Goal: Task Accomplishment & Management: Manage account settings

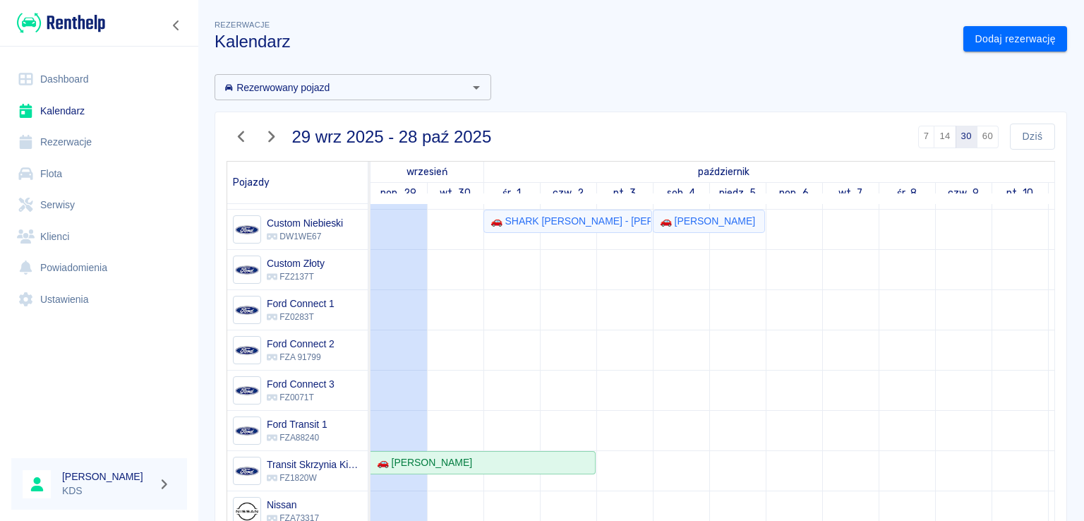
scroll to position [141, 0]
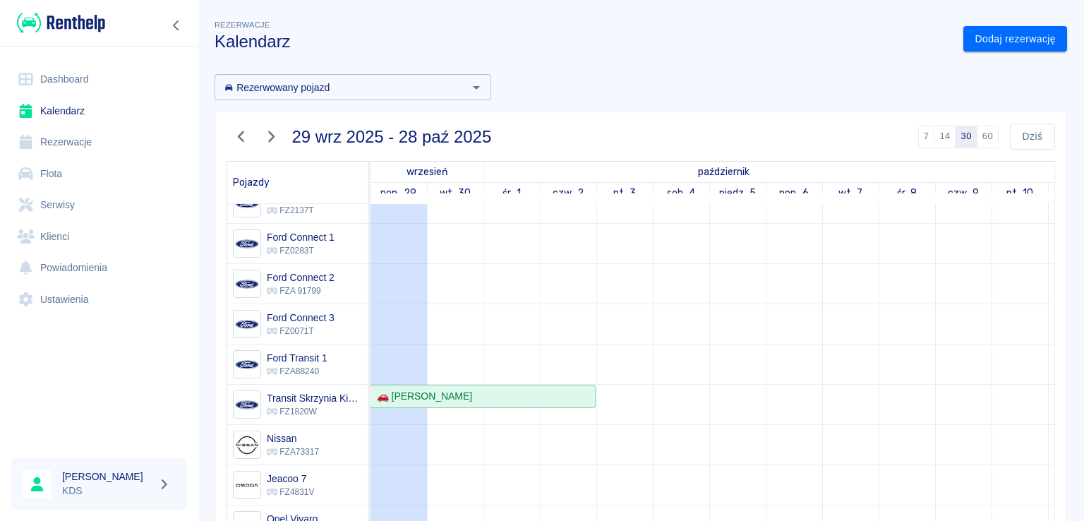
click at [70, 145] on link "Rezerwacje" at bounding box center [99, 142] width 176 height 32
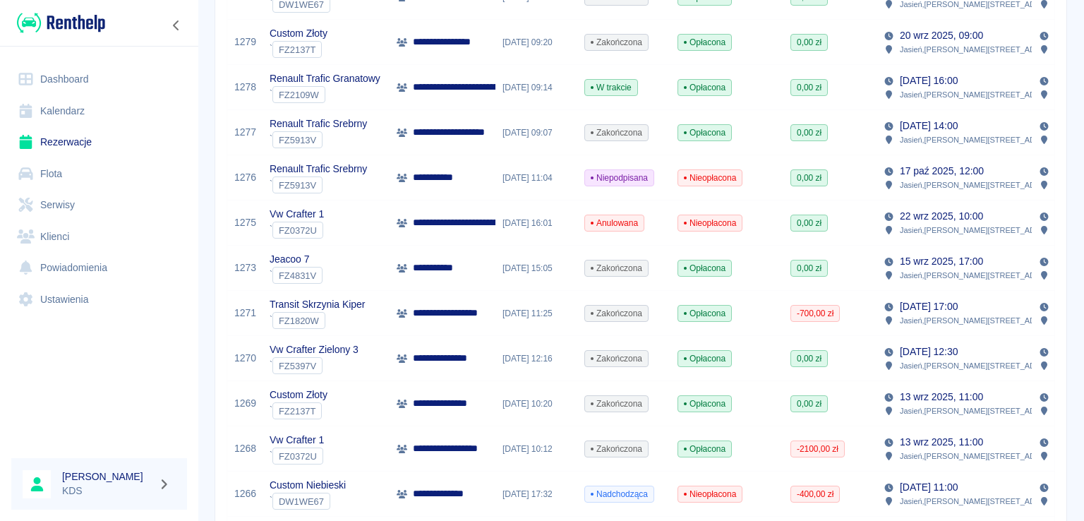
scroll to position [917, 0]
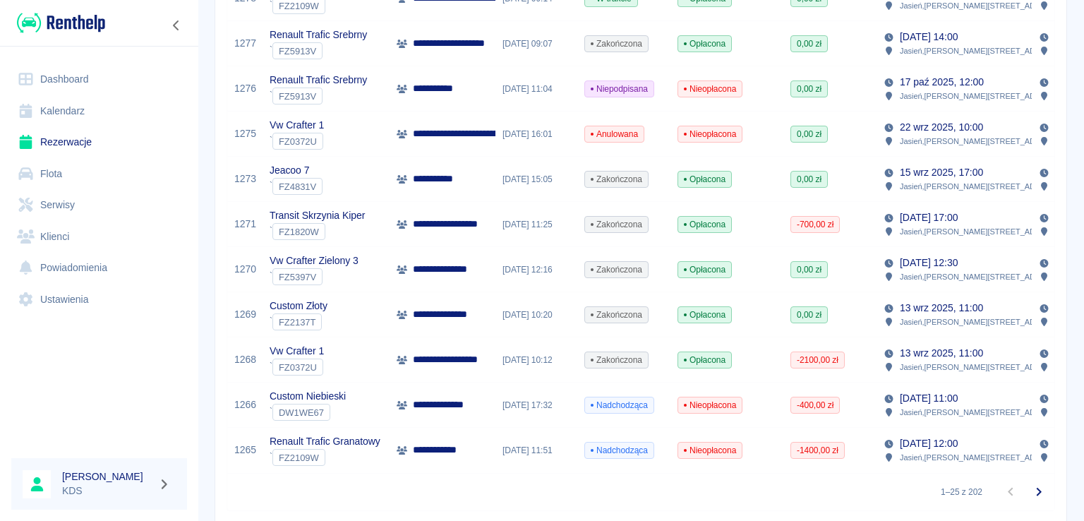
click at [815, 362] on span "-2100,00 zł" at bounding box center [817, 359] width 53 height 13
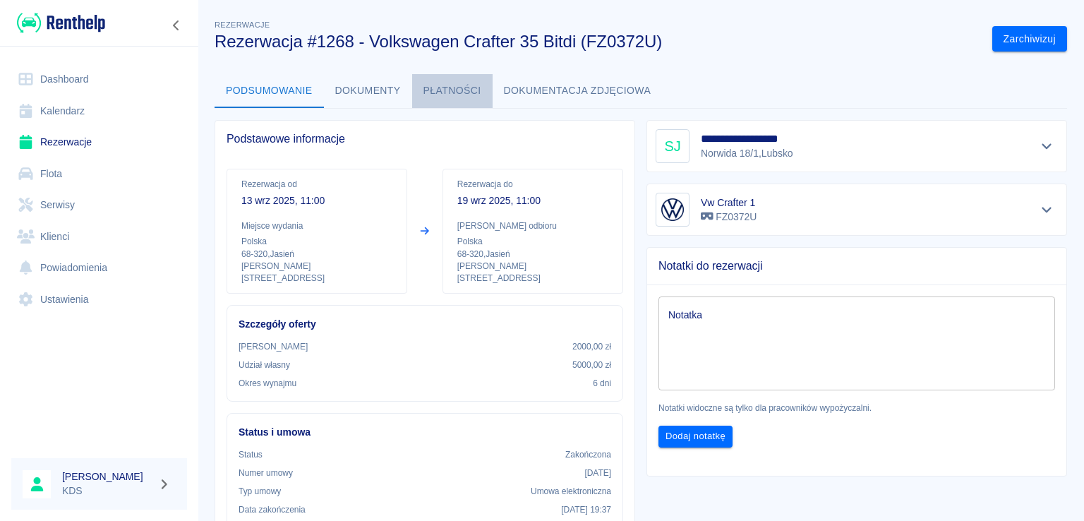
click at [452, 88] on button "Płatności" at bounding box center [452, 91] width 80 height 34
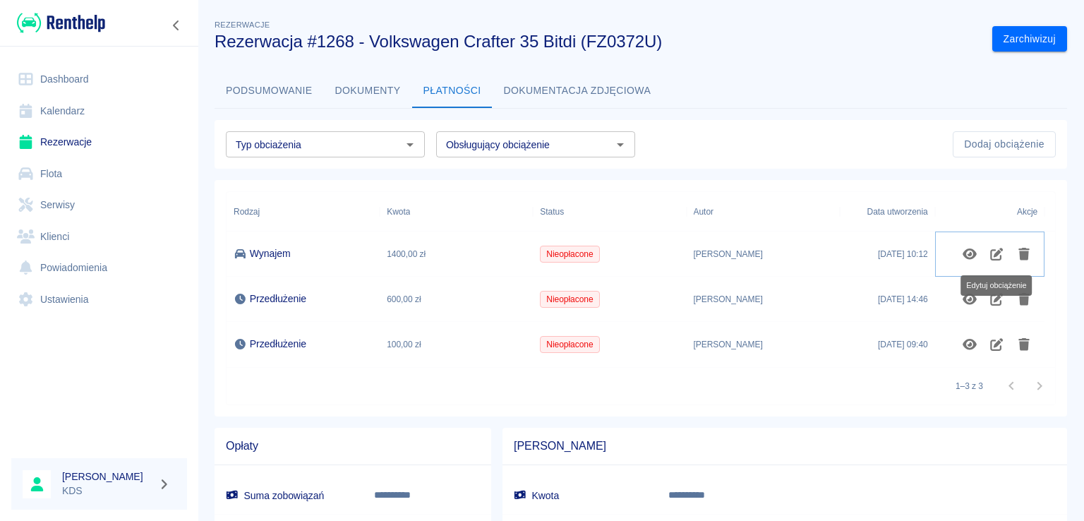
click at [991, 255] on icon "Edytuj obciążenie" at bounding box center [996, 254] width 16 height 13
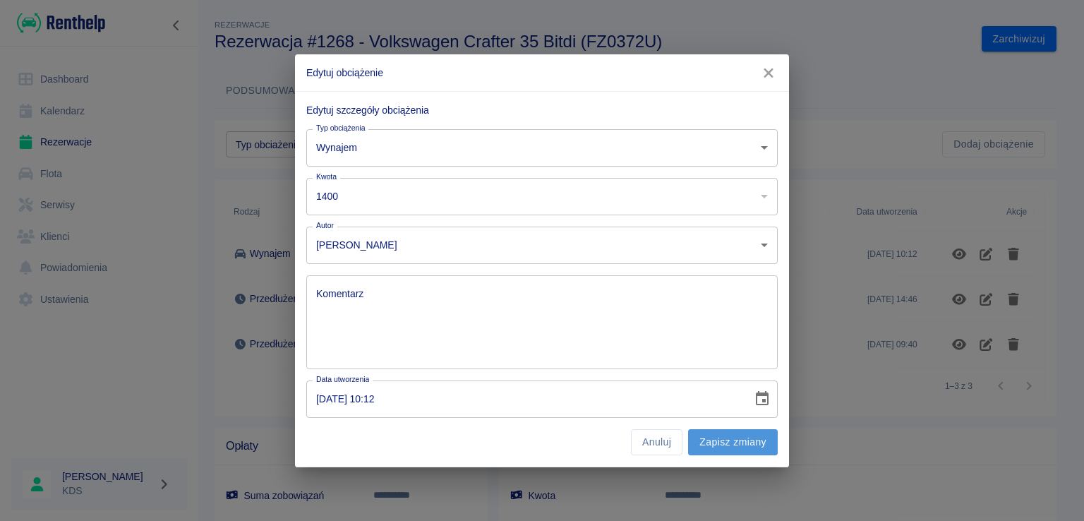
click at [719, 441] on button "Zapisz zmiany" at bounding box center [733, 442] width 90 height 26
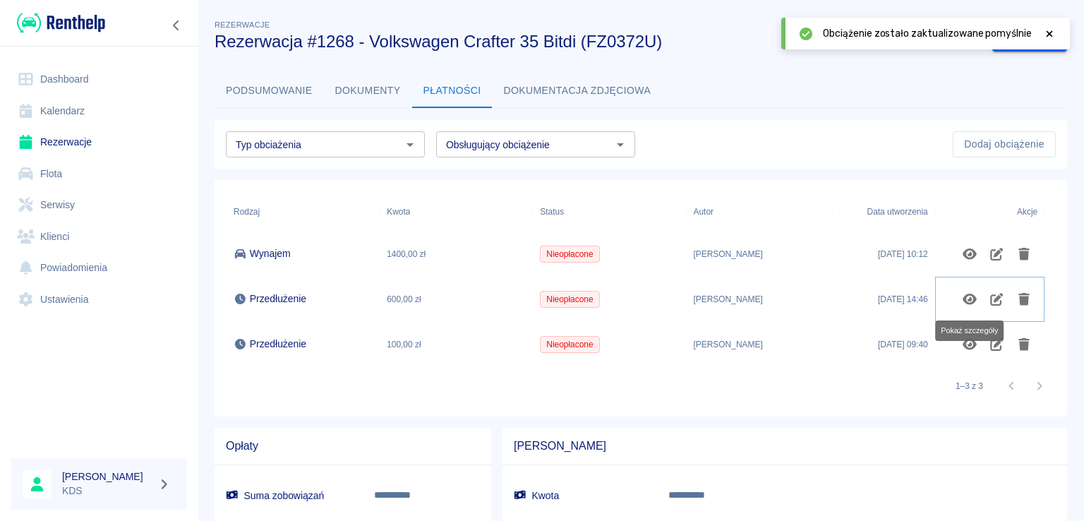
click at [971, 298] on icon "Pokaż szczegóły" at bounding box center [969, 299] width 14 height 11
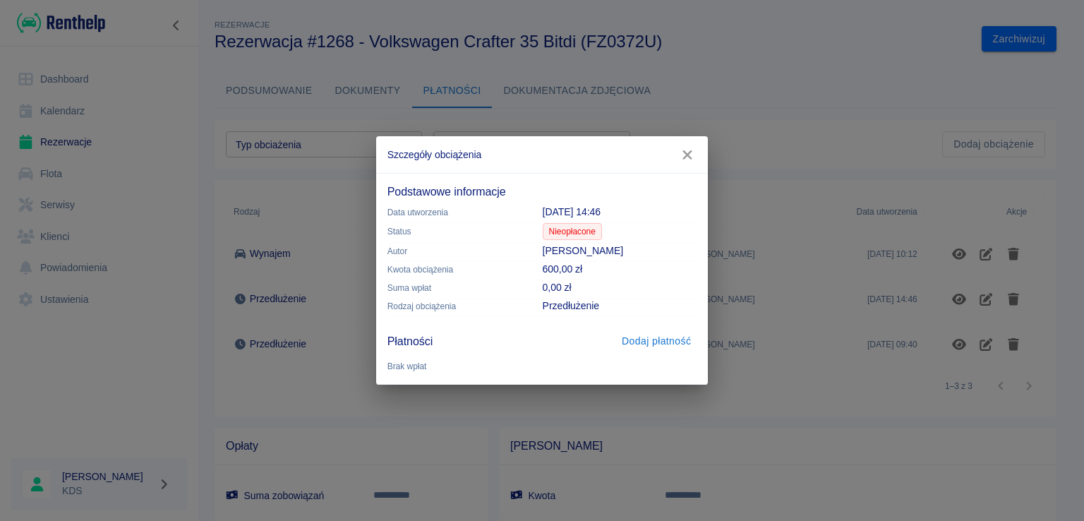
click at [642, 337] on button "Dodaj płatność" at bounding box center [656, 341] width 80 height 26
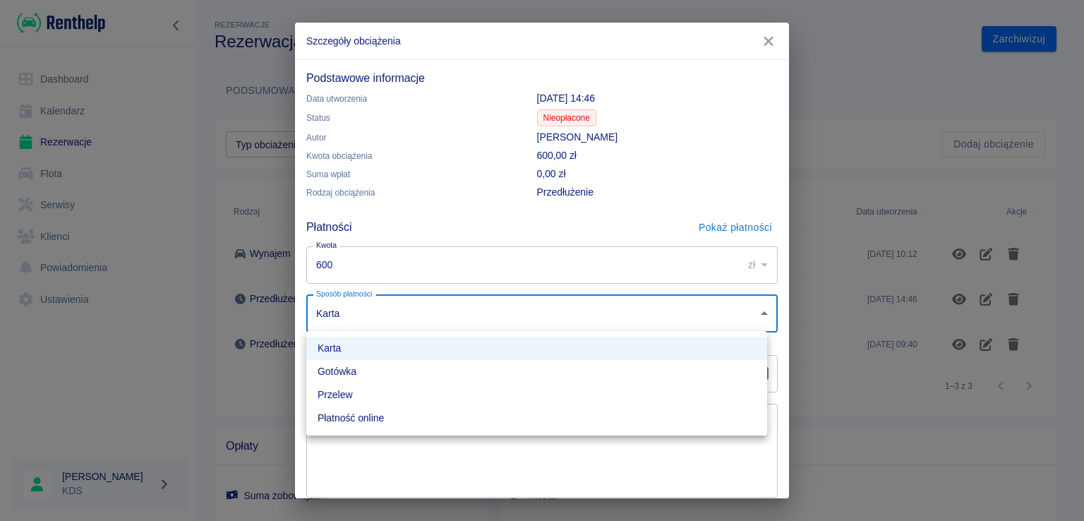
drag, startPoint x: 751, startPoint y: 311, endPoint x: 734, endPoint y: 320, distance: 18.9
click at [751, 313] on body "**********" at bounding box center [542, 260] width 1084 height 521
click at [344, 374] on li "Gotówka" at bounding box center [536, 371] width 461 height 23
type input "cash"
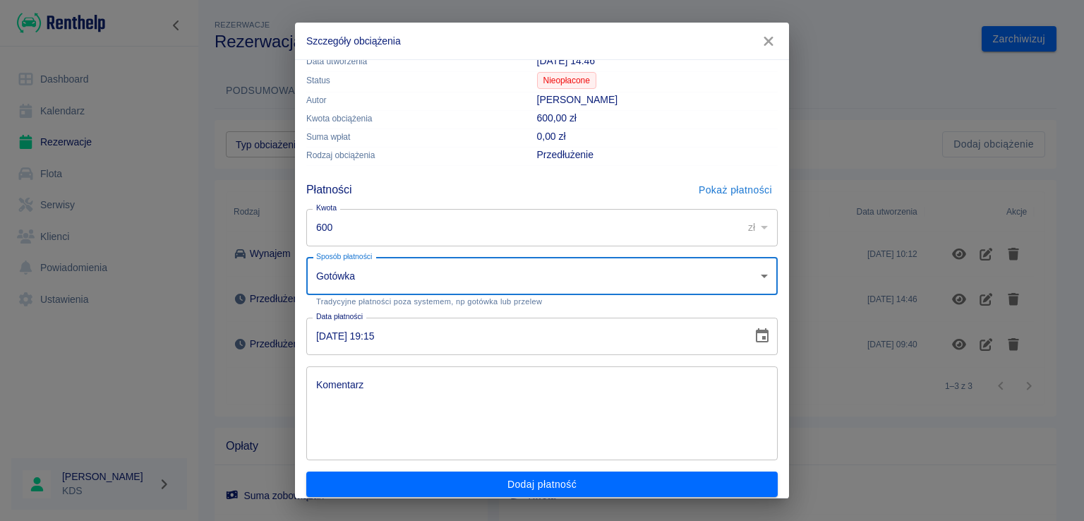
scroll to position [47, 0]
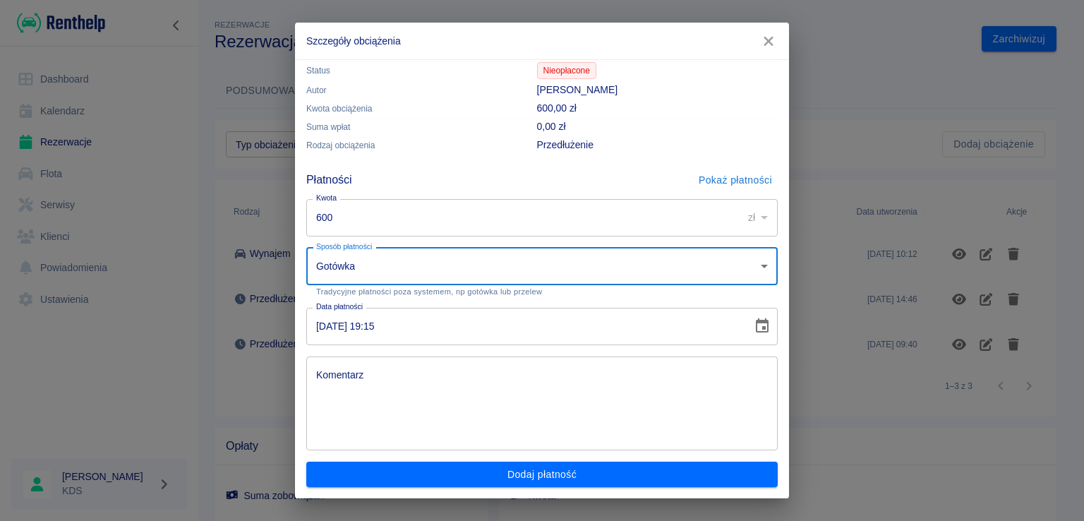
click at [579, 481] on button "Dodaj płatność" at bounding box center [541, 474] width 471 height 26
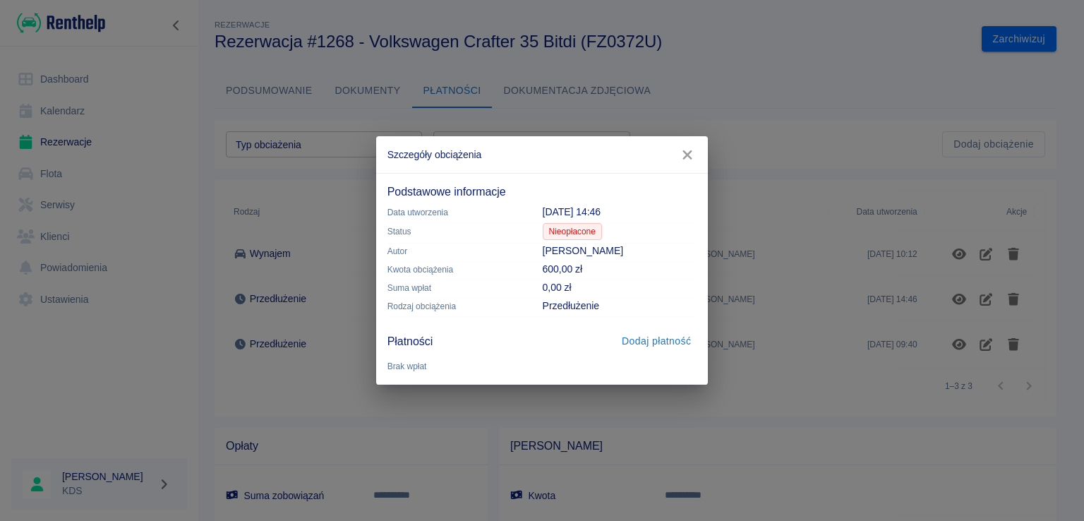
scroll to position [0, 0]
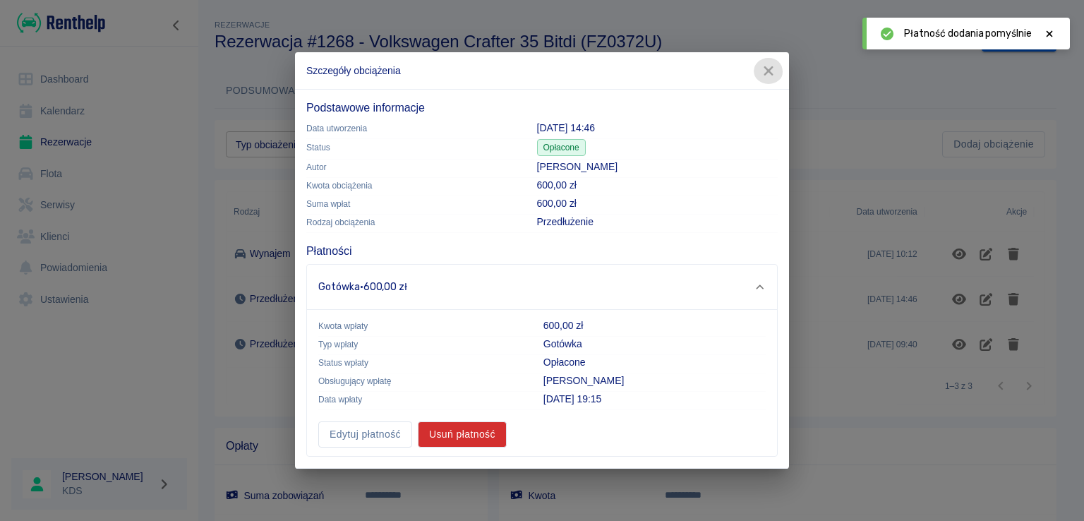
click at [758, 74] on button "button" at bounding box center [769, 71] width 30 height 26
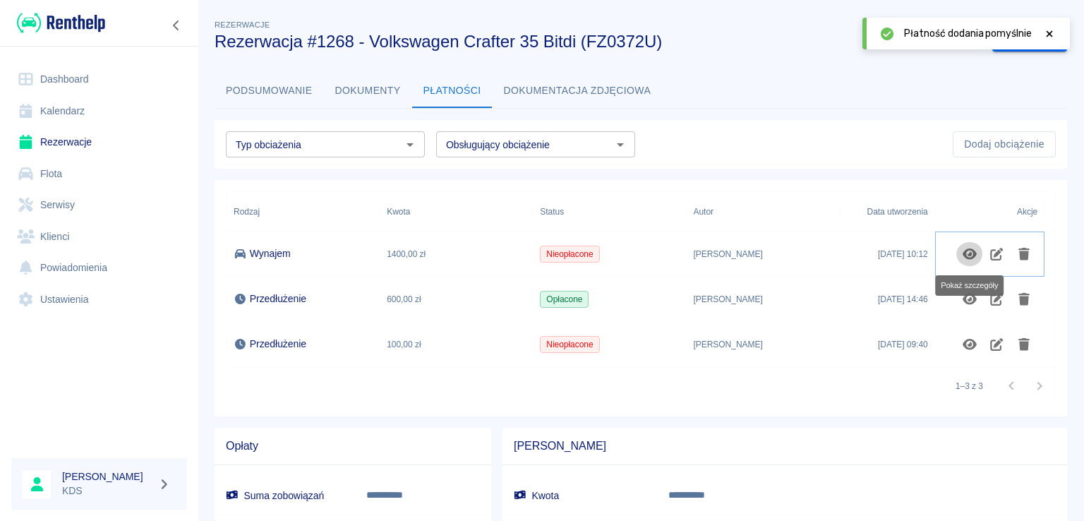
click at [958, 246] on button "Pokaż szczegóły" at bounding box center [970, 254] width 28 height 24
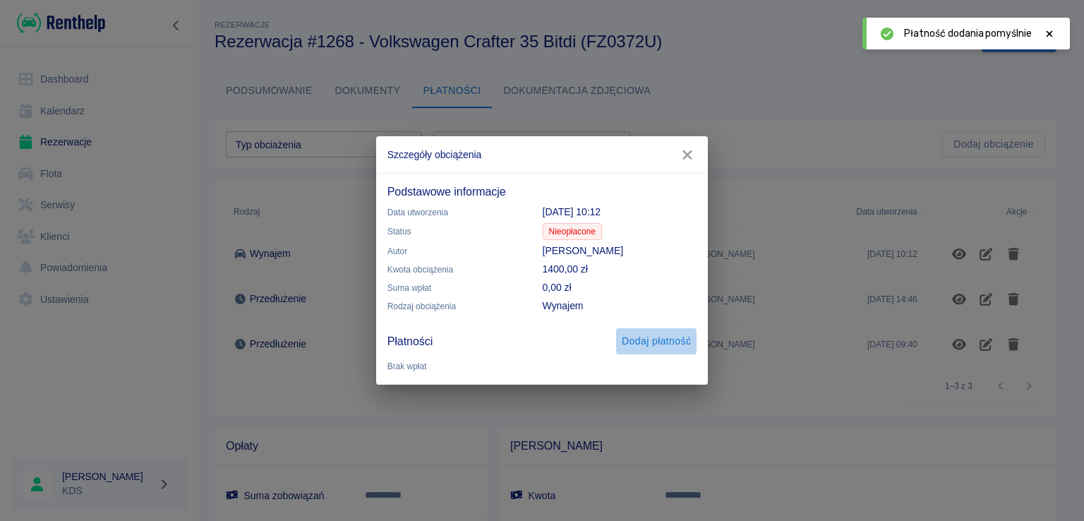
click at [656, 329] on button "Dodaj płatność" at bounding box center [656, 341] width 80 height 26
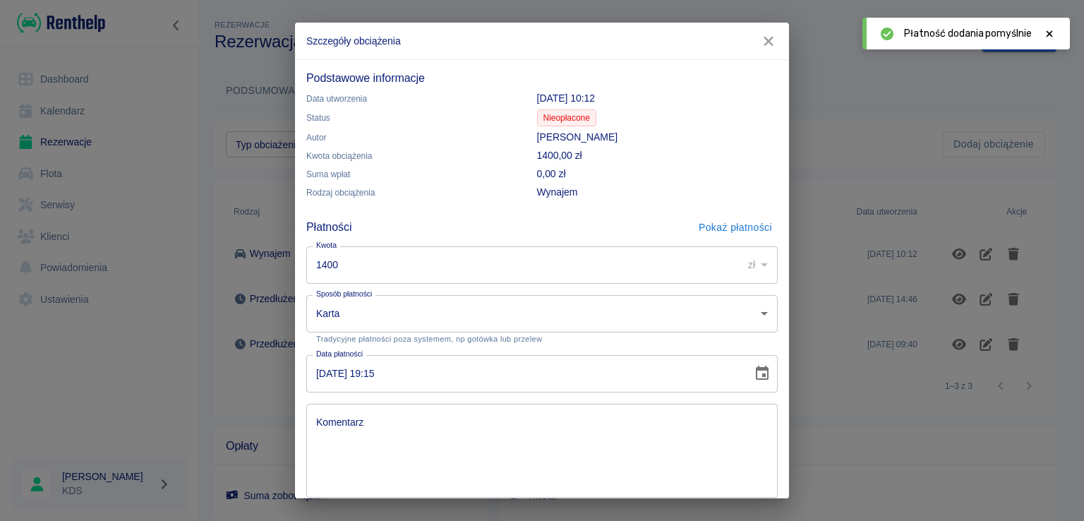
click at [657, 337] on p "Tradycyjne płatności poza systemem, np gotówka lub przelew" at bounding box center [542, 338] width 452 height 9
click at [699, 308] on body "**********" at bounding box center [542, 260] width 1084 height 521
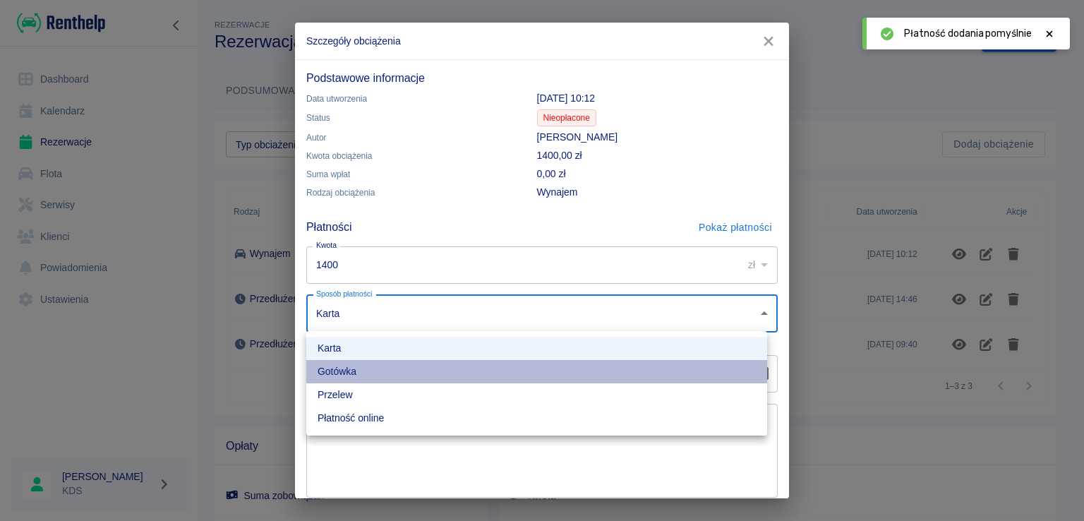
click at [387, 369] on li "Gotówka" at bounding box center [536, 371] width 461 height 23
type input "cash"
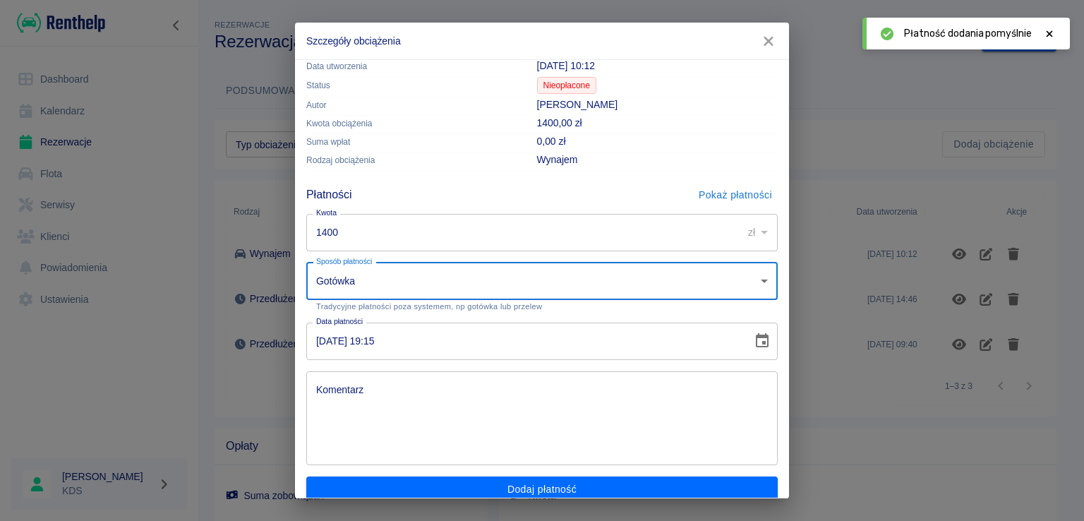
scroll to position [47, 0]
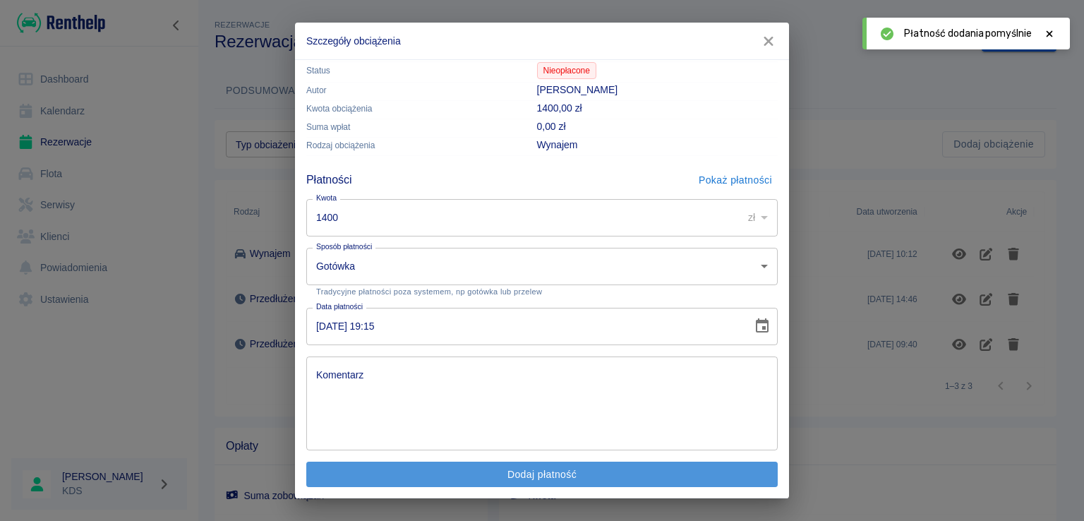
click at [698, 464] on button "Dodaj płatność" at bounding box center [541, 474] width 471 height 26
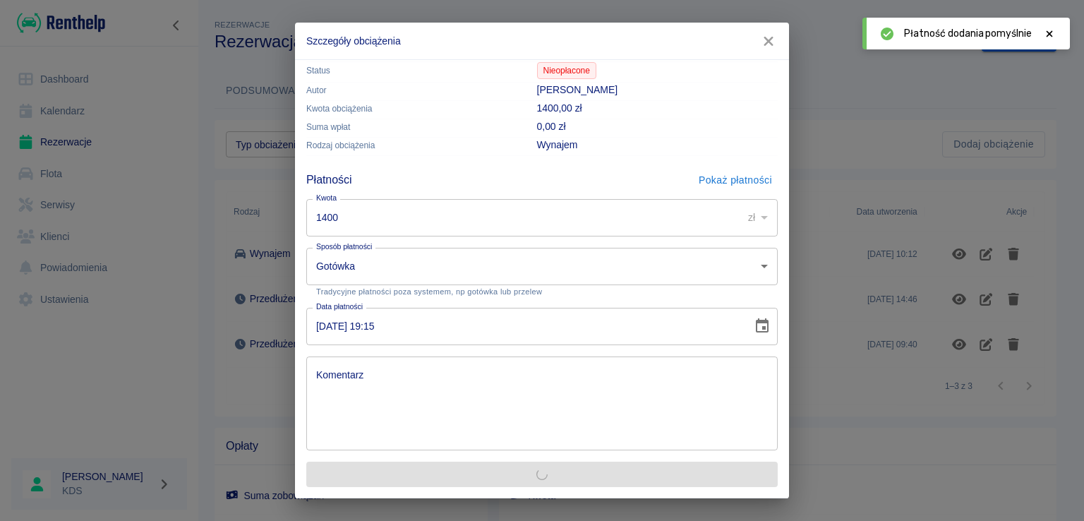
scroll to position [0, 0]
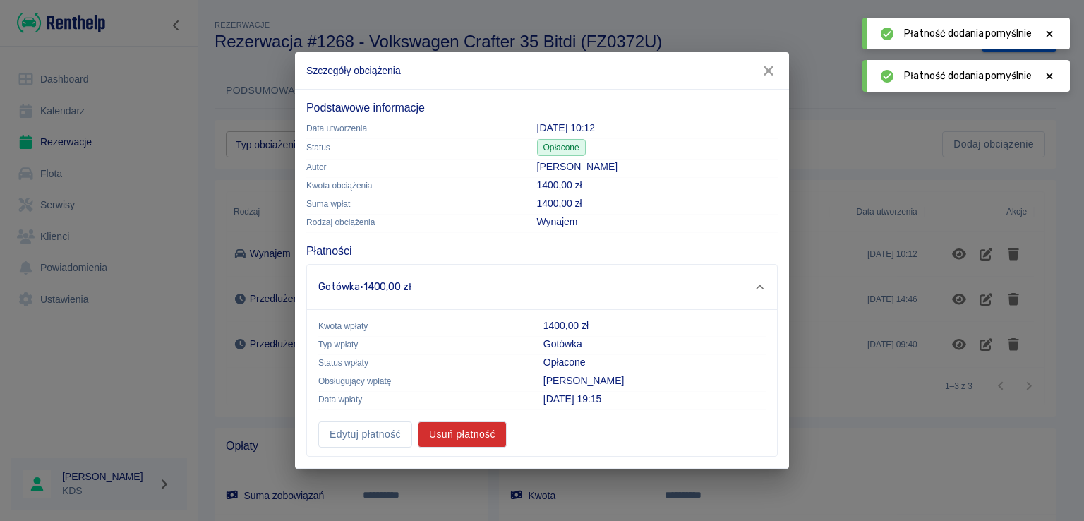
click at [766, 72] on icon "button" at bounding box center [768, 70] width 18 height 15
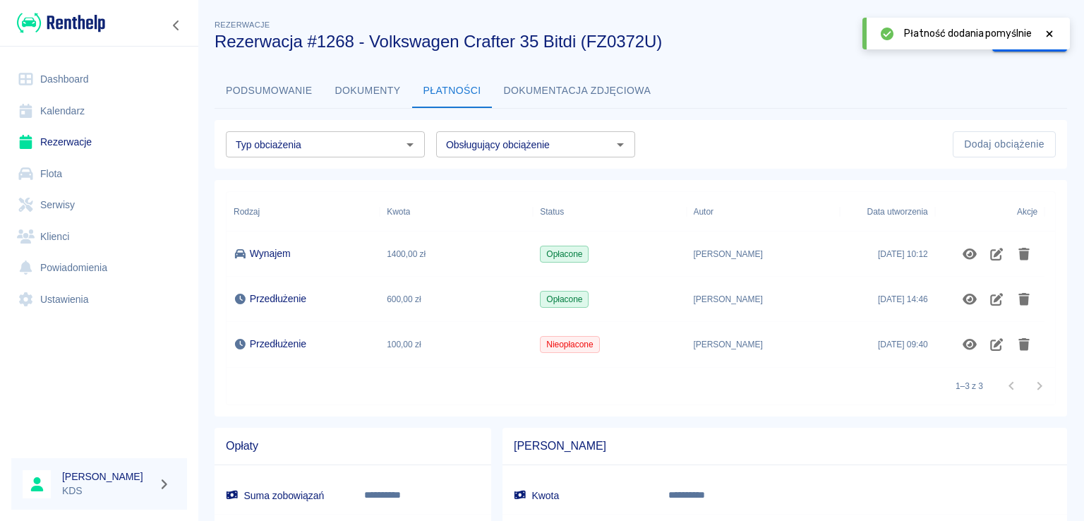
click at [1052, 29] on icon at bounding box center [1049, 34] width 13 height 10
click at [502, 143] on div "Obsługujący obciążenie Obsługujący obciążenie" at bounding box center [535, 144] width 199 height 26
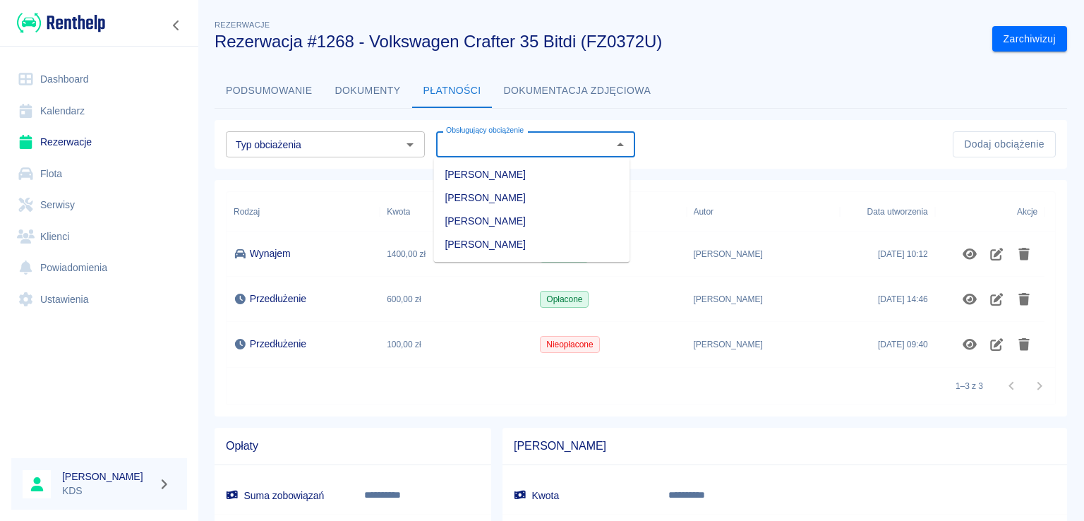
click at [401, 140] on icon "Otwórz" at bounding box center [409, 144] width 17 height 17
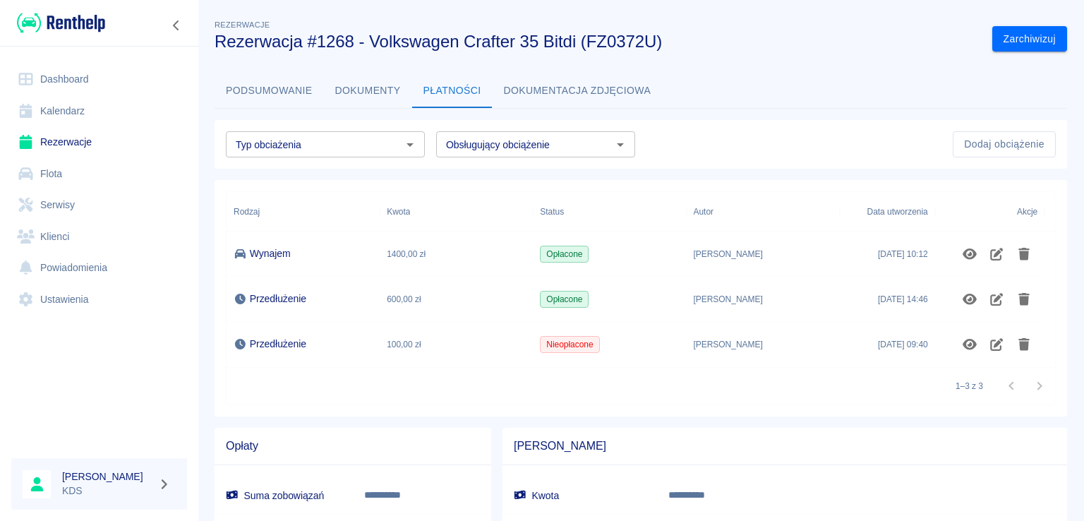
click at [708, 164] on div "Typ obciażenia Typ obciażenia Obsługujący obciążenie Obsługujący obciążenie Dod…" at bounding box center [640, 144] width 852 height 49
click at [967, 338] on icon "Pokaż szczegóły" at bounding box center [970, 344] width 16 height 13
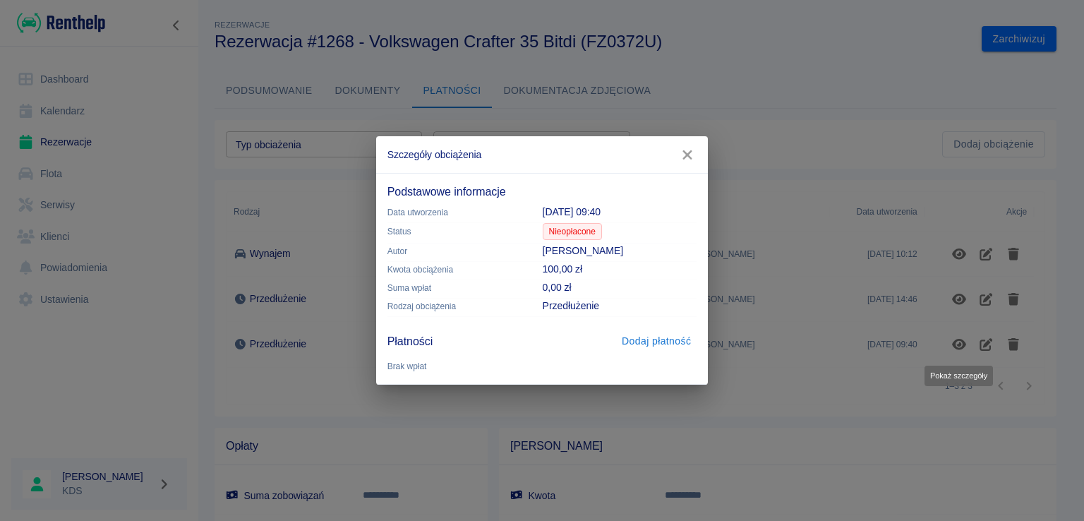
click at [648, 344] on button "Dodaj płatność" at bounding box center [656, 341] width 80 height 26
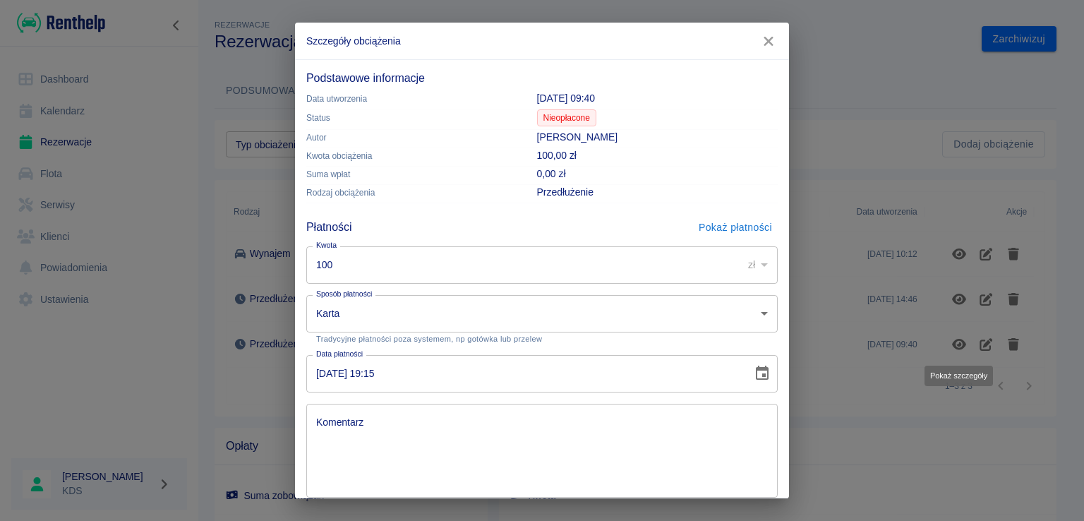
click at [725, 303] on body "**********" at bounding box center [542, 260] width 1084 height 521
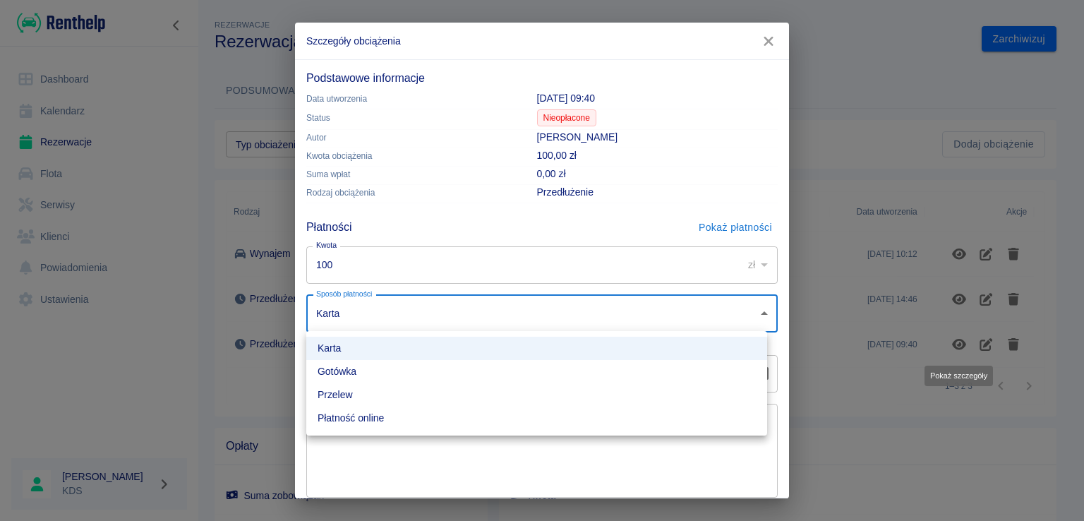
click at [393, 370] on li "Gotówka" at bounding box center [536, 371] width 461 height 23
type input "cash"
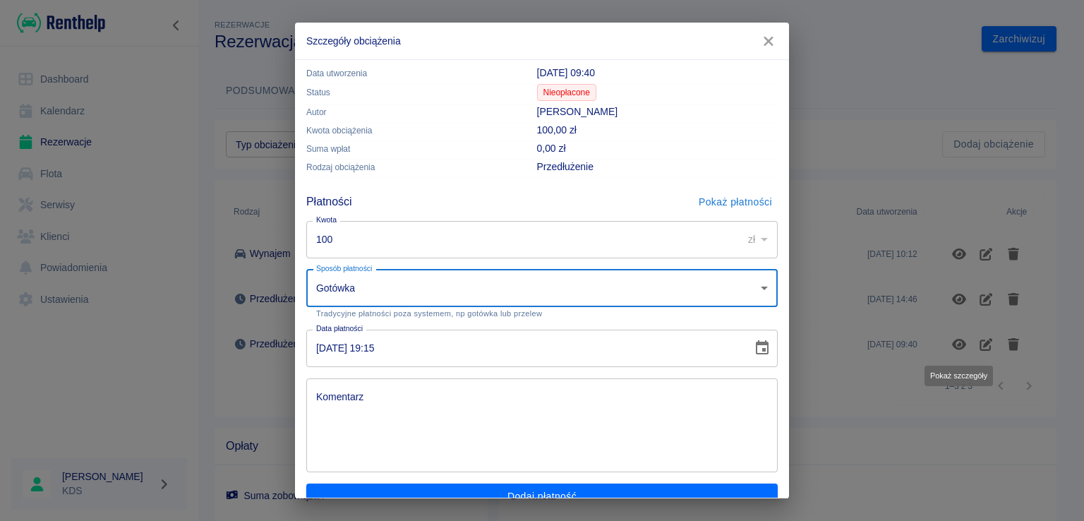
scroll to position [47, 0]
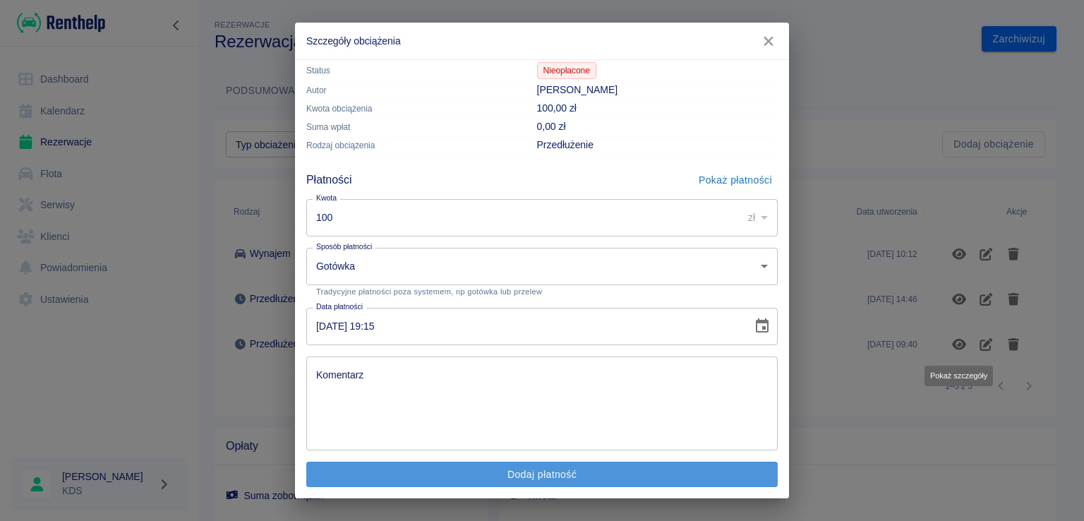
click at [694, 472] on button "Dodaj płatność" at bounding box center [541, 474] width 471 height 26
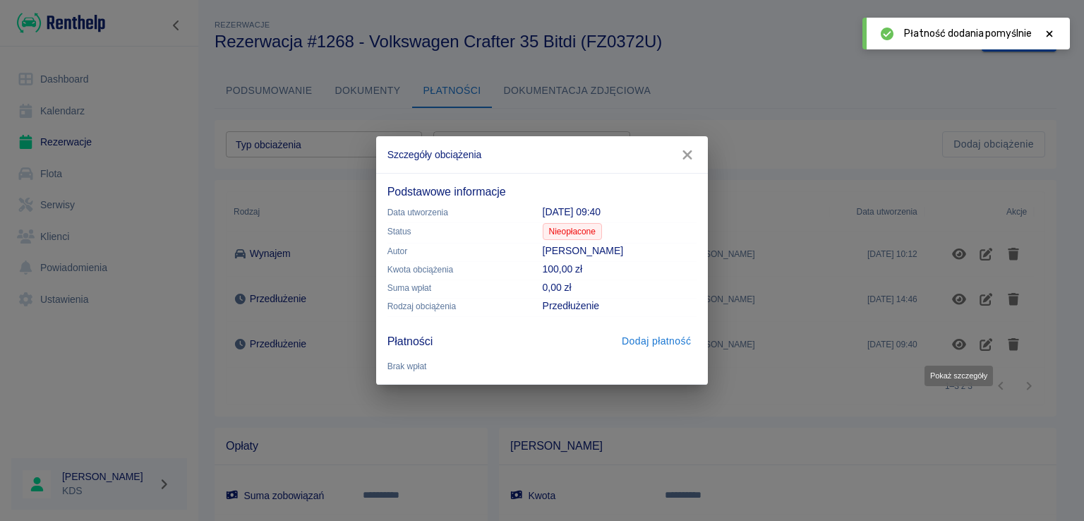
scroll to position [0, 0]
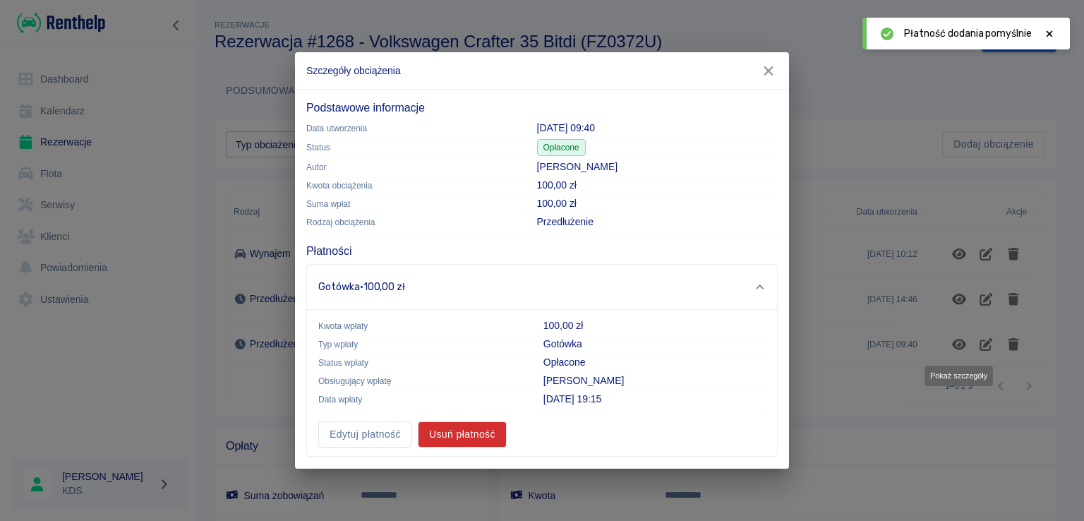
click at [768, 75] on icon "button" at bounding box center [768, 70] width 18 height 15
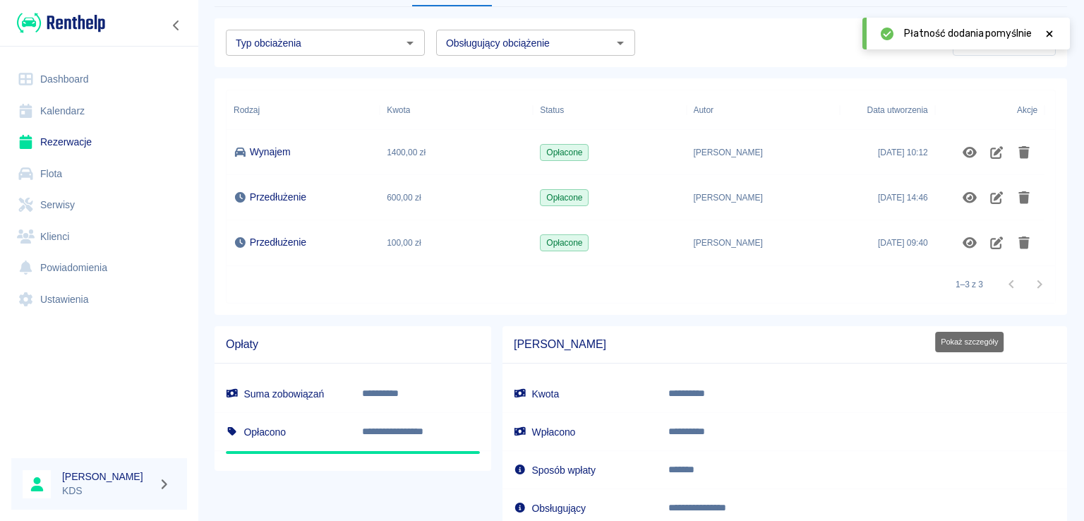
scroll to position [33, 0]
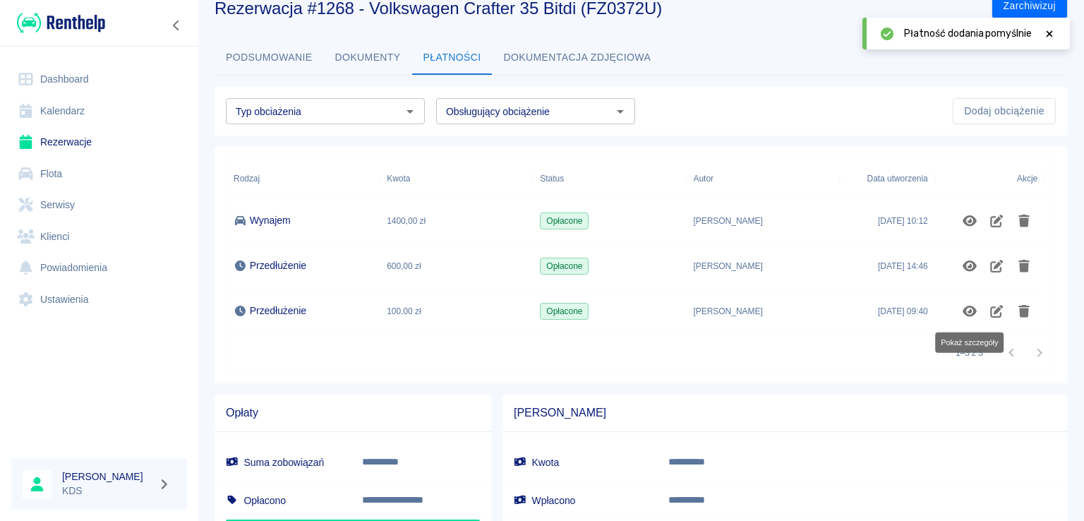
click at [63, 119] on link "Kalendarz" at bounding box center [99, 111] width 176 height 32
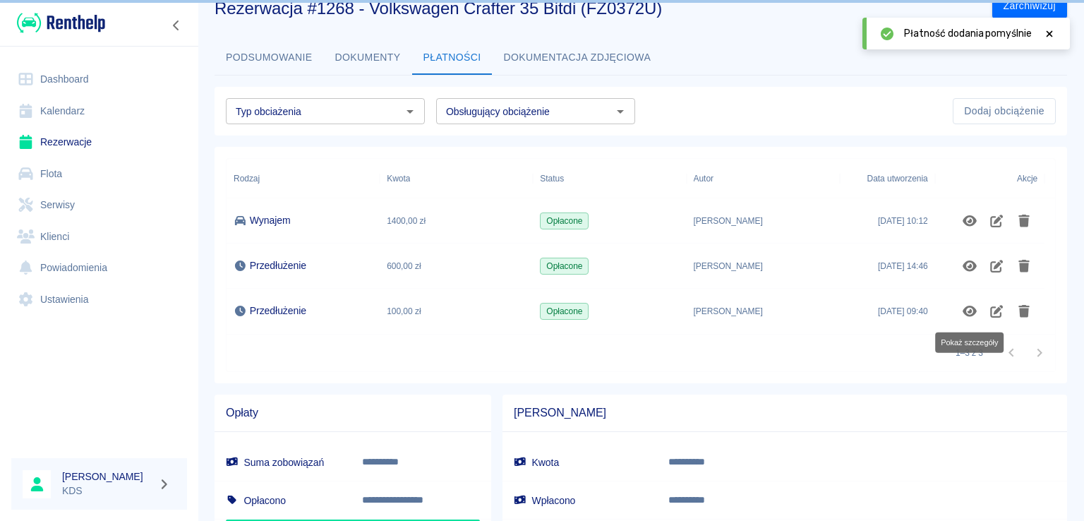
click at [56, 140] on link "Rezerwacje" at bounding box center [99, 142] width 176 height 32
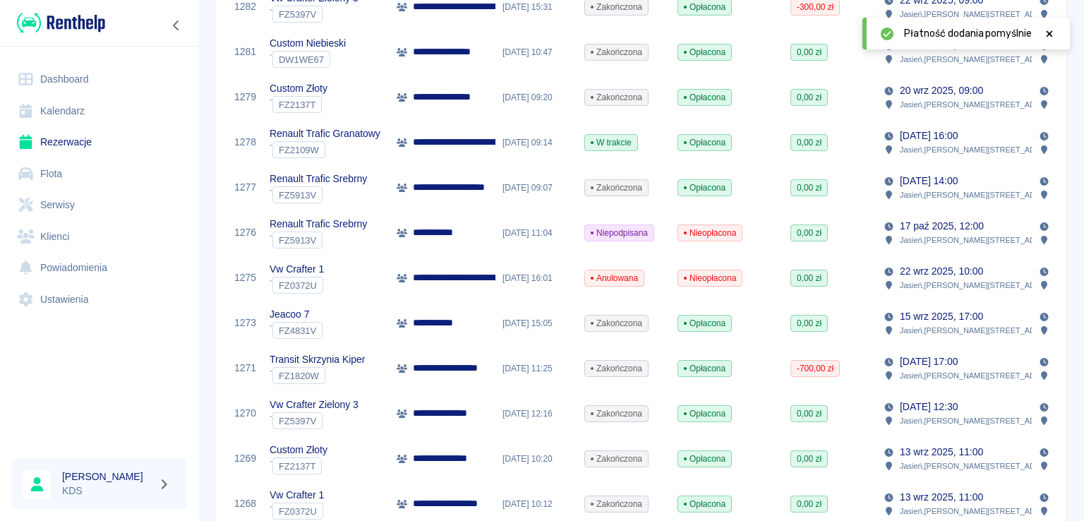
scroll to position [776, 0]
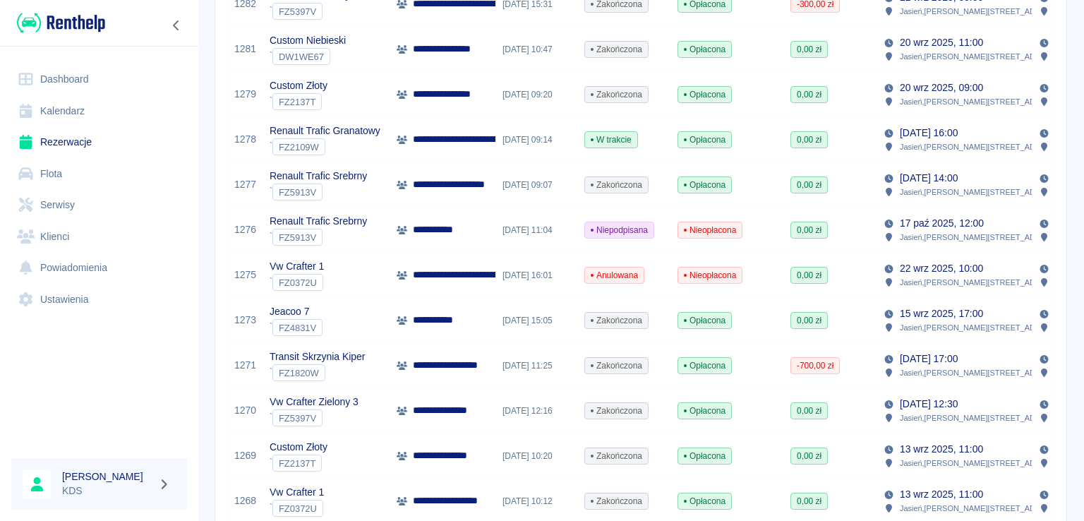
click at [703, 273] on span "Nieopłacona" at bounding box center [709, 275] width 63 height 13
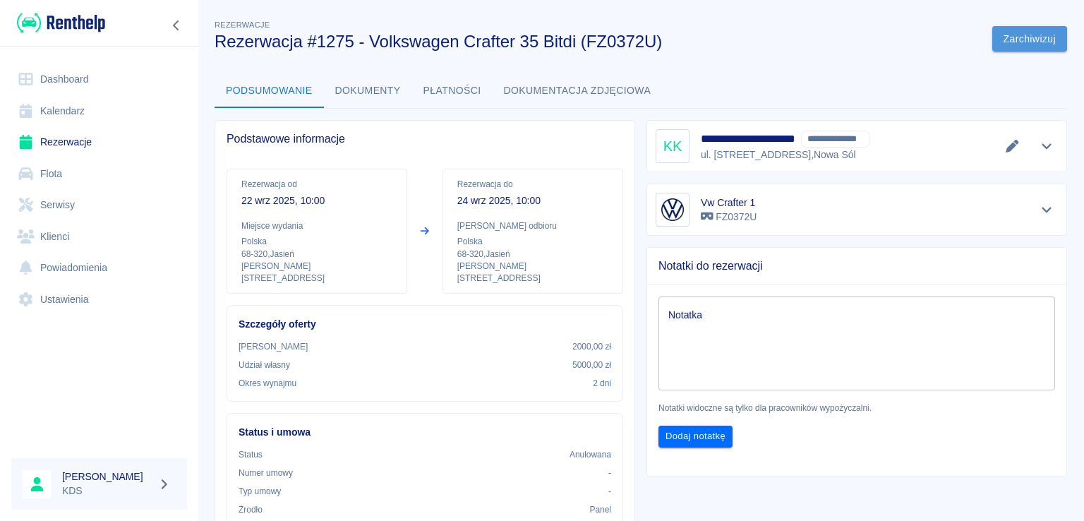
click at [1011, 42] on button "Zarchiwizuj" at bounding box center [1029, 39] width 75 height 26
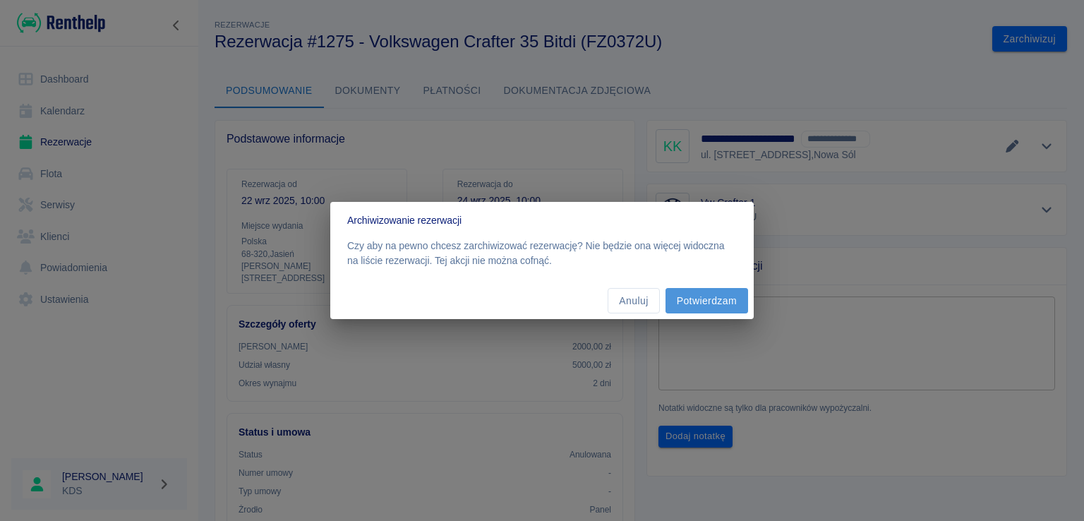
click at [691, 292] on button "Potwierdzam" at bounding box center [706, 301] width 83 height 26
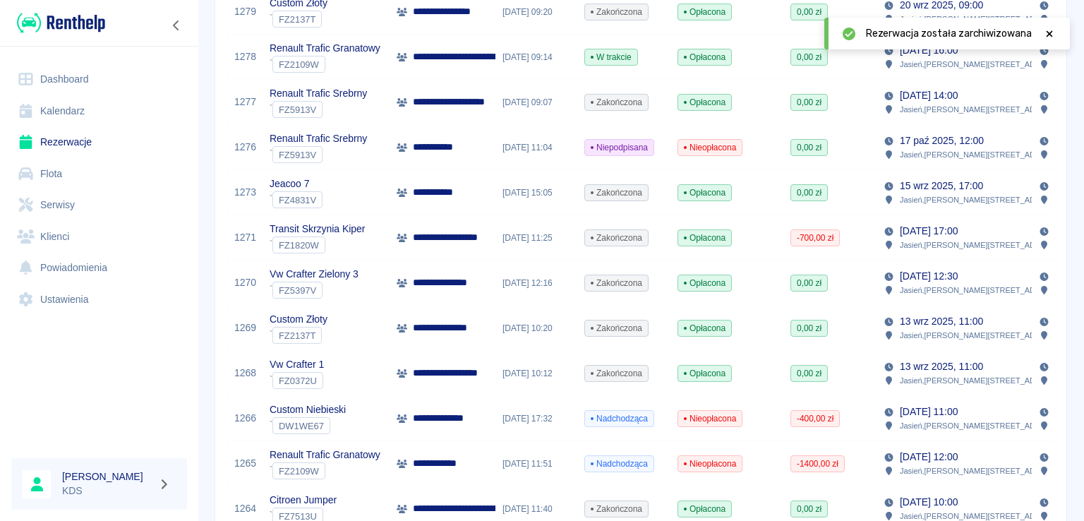
scroll to position [835, 0]
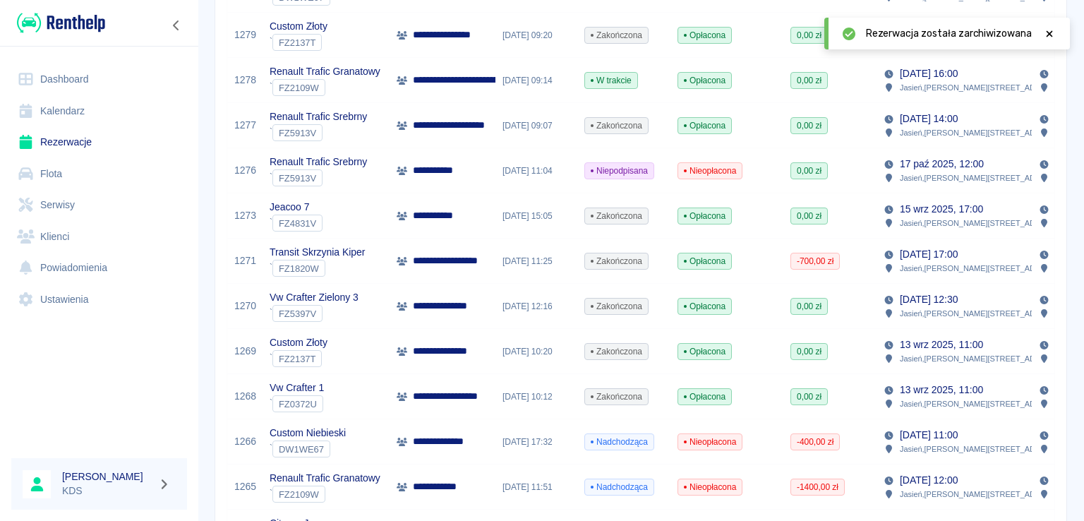
click at [804, 263] on span "-700,00 zł" at bounding box center [815, 261] width 48 height 13
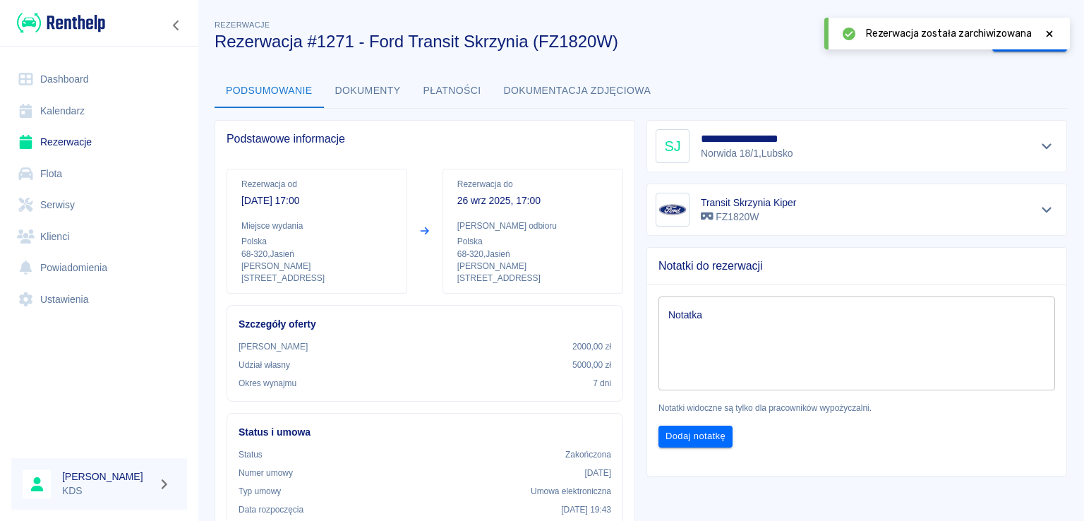
click at [1050, 35] on icon at bounding box center [1049, 33] width 6 height 6
click at [471, 94] on button "Płatności" at bounding box center [452, 91] width 80 height 34
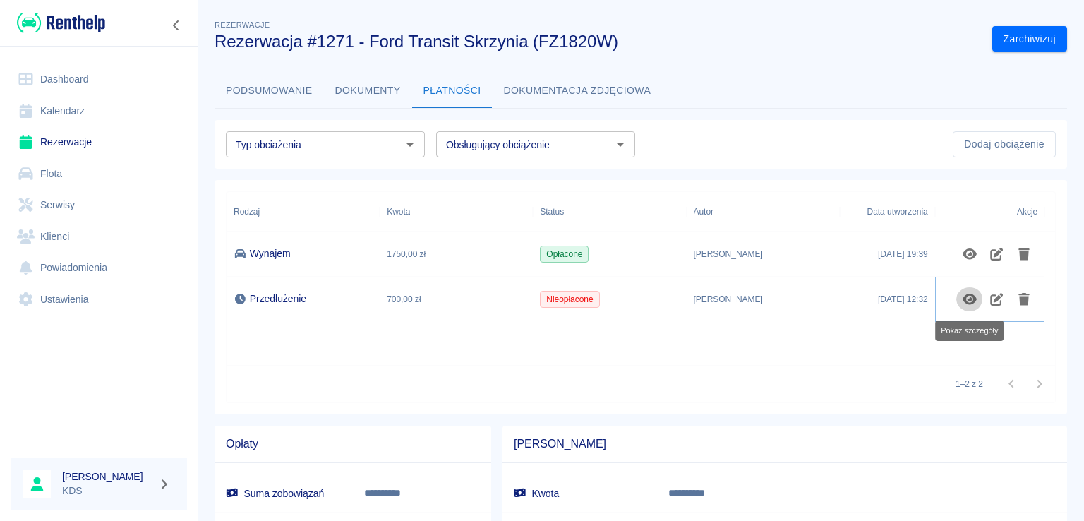
click at [967, 297] on icon "Pokaż szczegóły" at bounding box center [970, 299] width 16 height 13
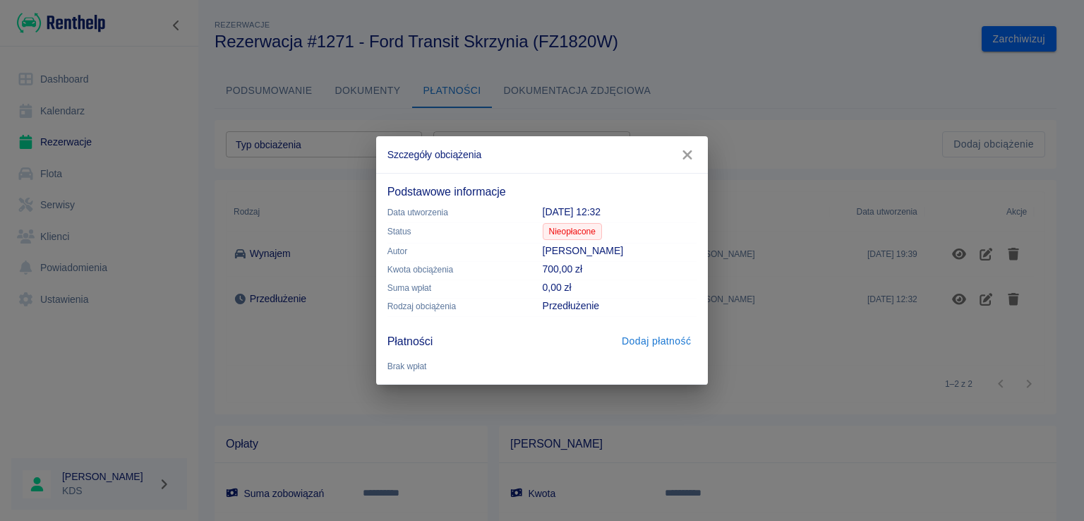
click at [670, 335] on button "Dodaj płatność" at bounding box center [656, 341] width 80 height 26
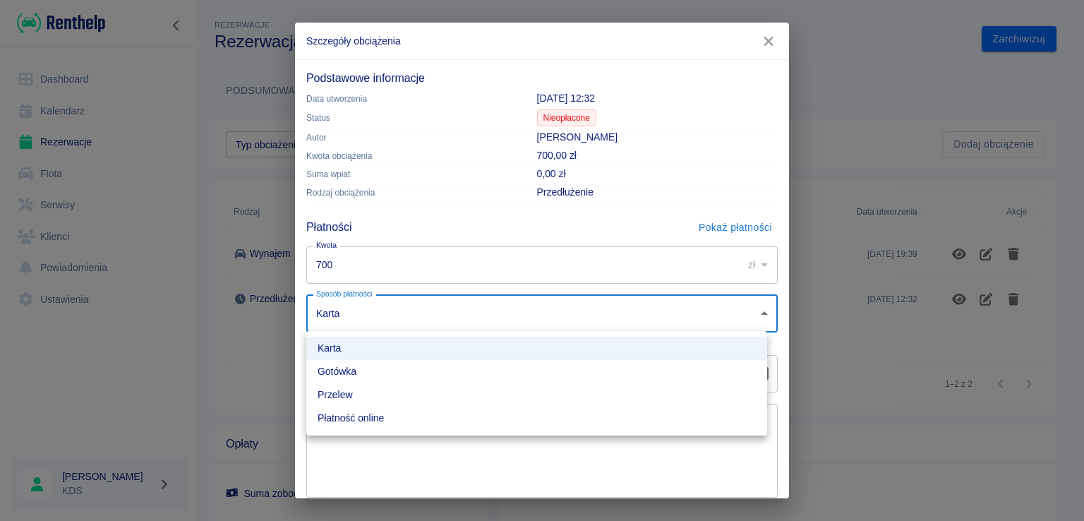
click at [722, 312] on body "**********" at bounding box center [542, 260] width 1084 height 521
click at [397, 392] on li "Przelew" at bounding box center [536, 394] width 461 height 23
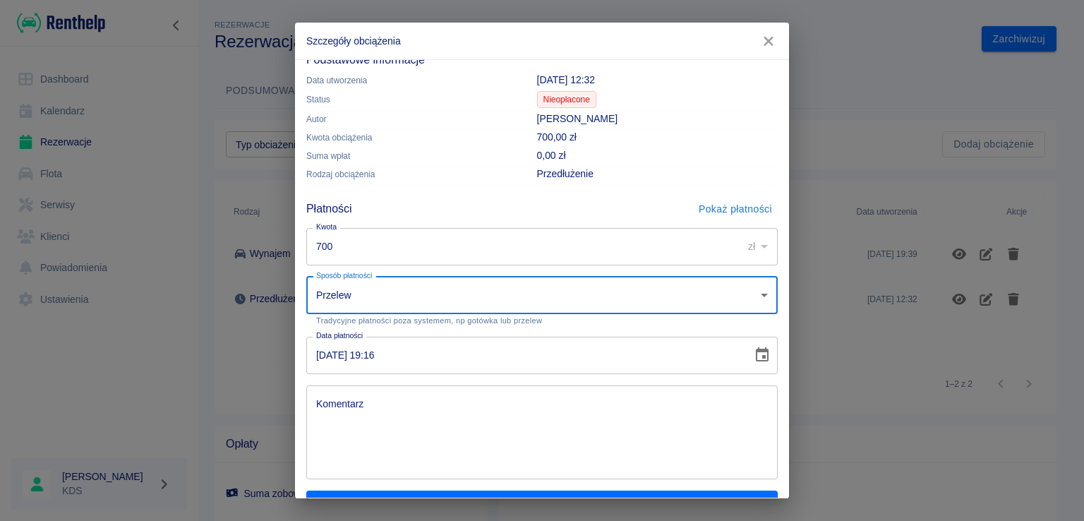
scroll to position [47, 0]
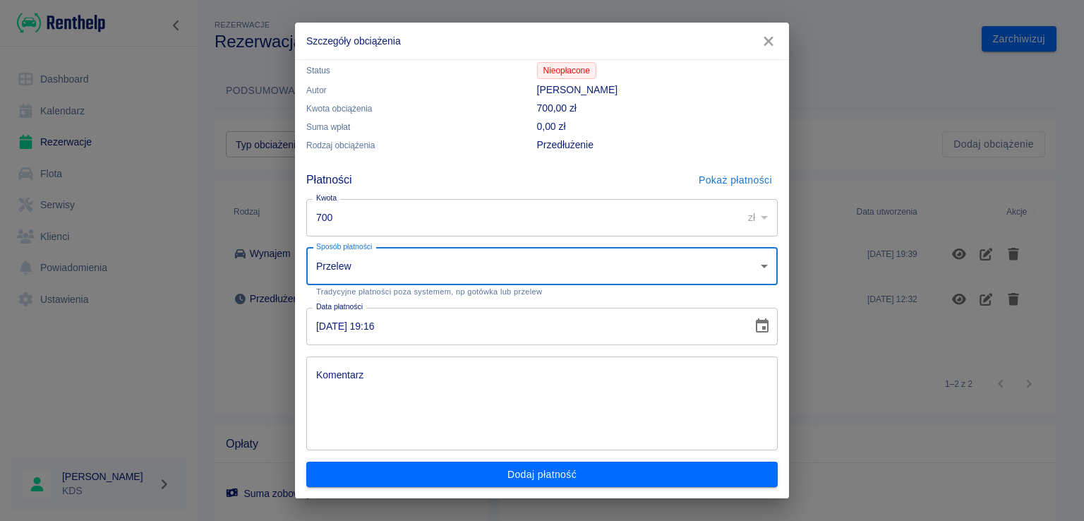
click at [724, 266] on body "**********" at bounding box center [542, 260] width 1084 height 521
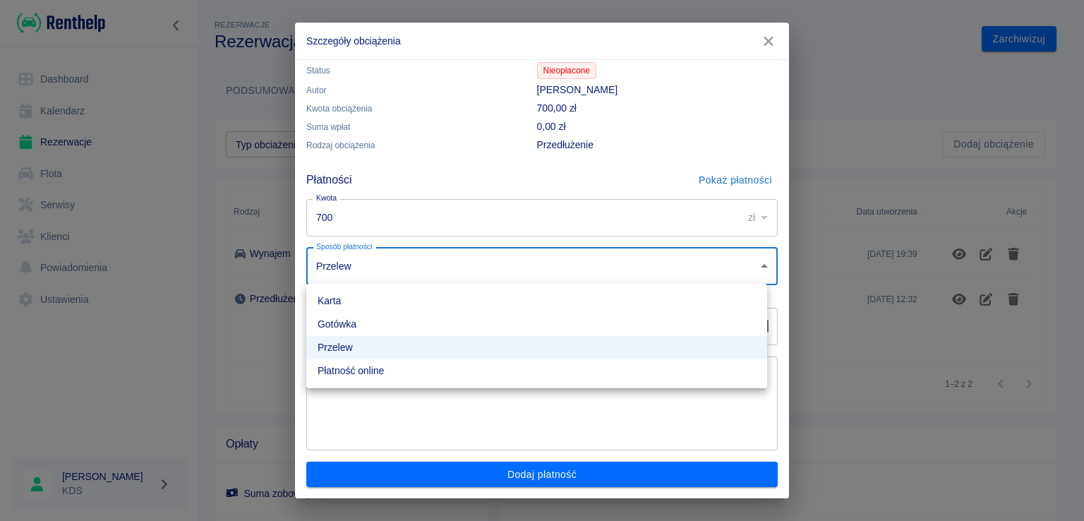
click at [336, 320] on li "Gotówka" at bounding box center [536, 324] width 461 height 23
type input "cash"
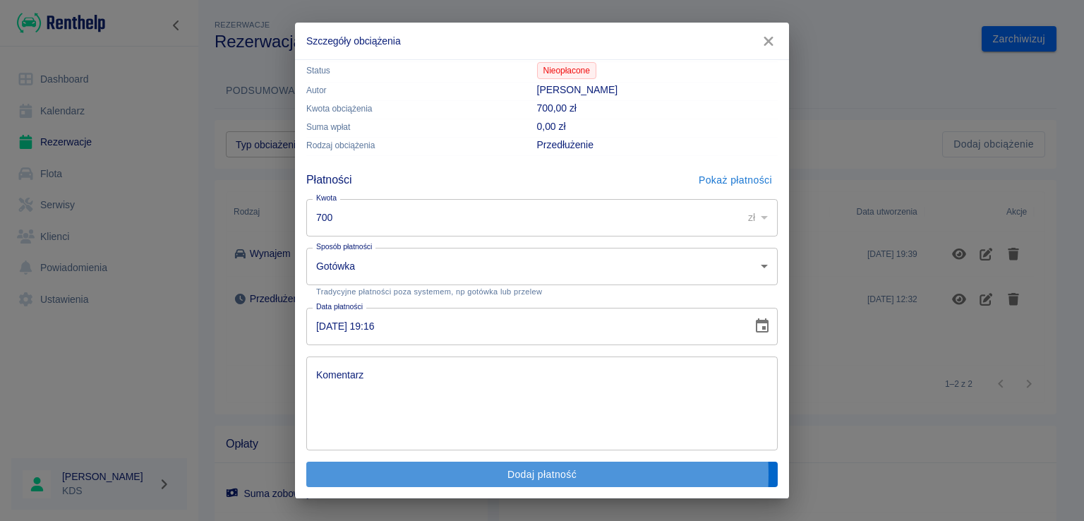
click at [495, 473] on button "Dodaj płatność" at bounding box center [541, 474] width 471 height 26
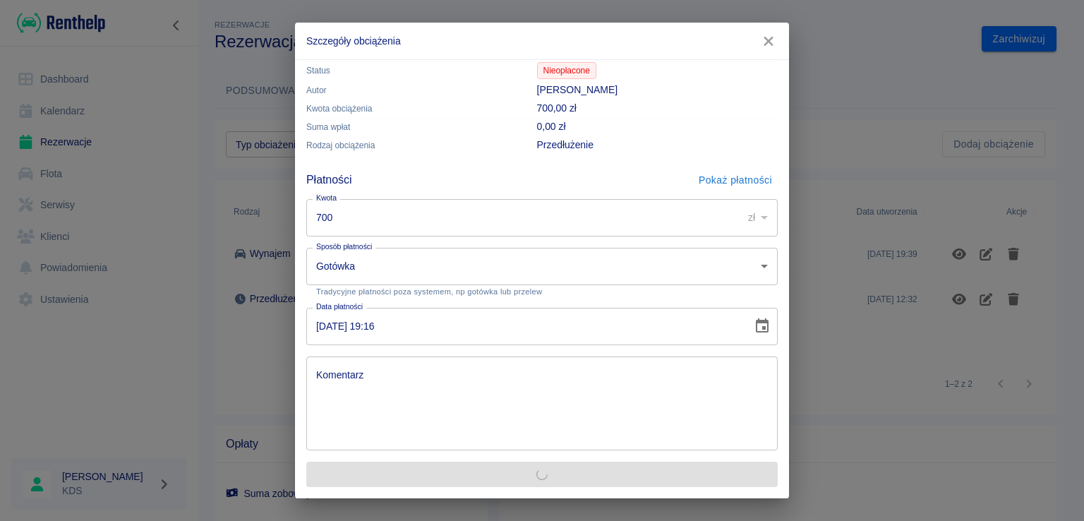
scroll to position [0, 0]
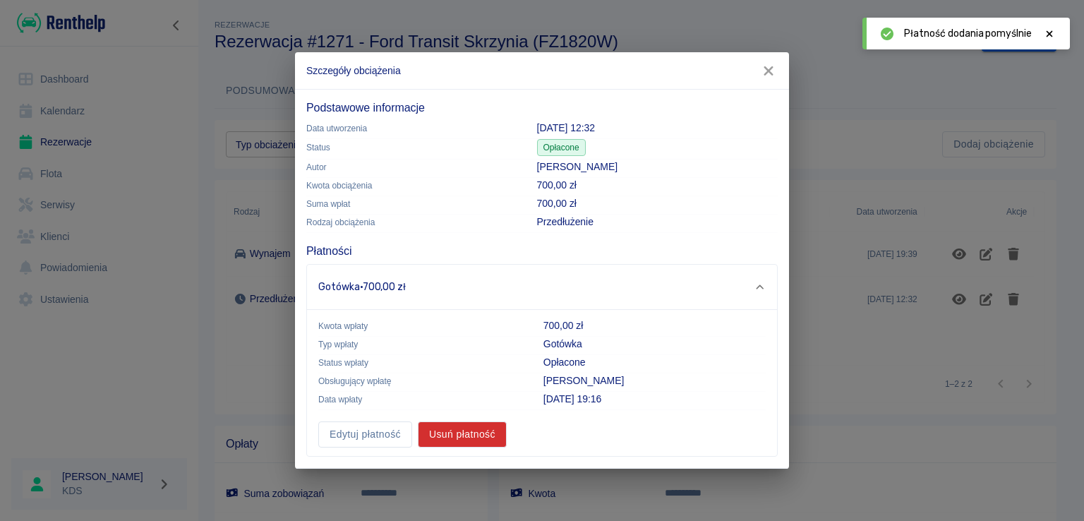
click at [766, 73] on icon "button" at bounding box center [767, 70] width 9 height 9
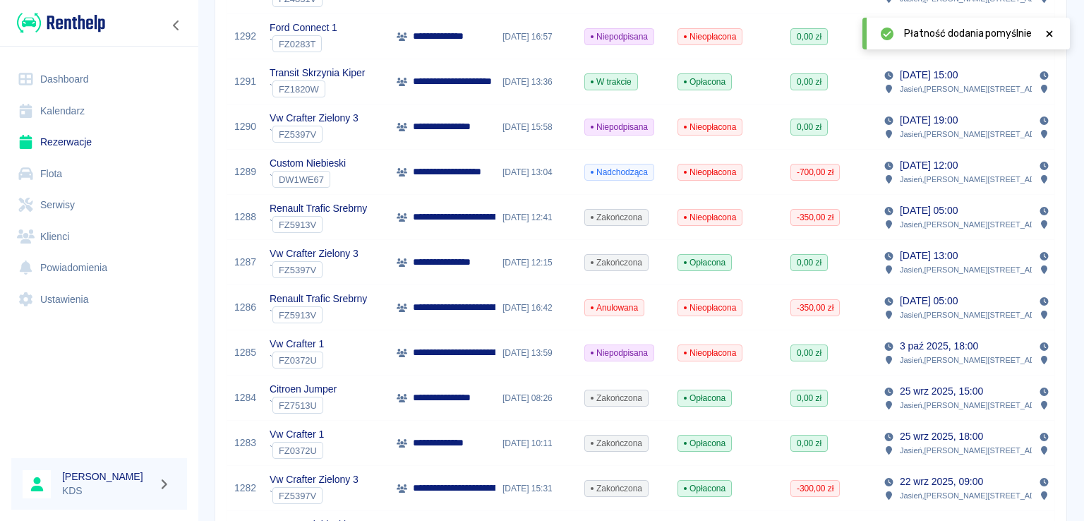
scroll to position [353, 0]
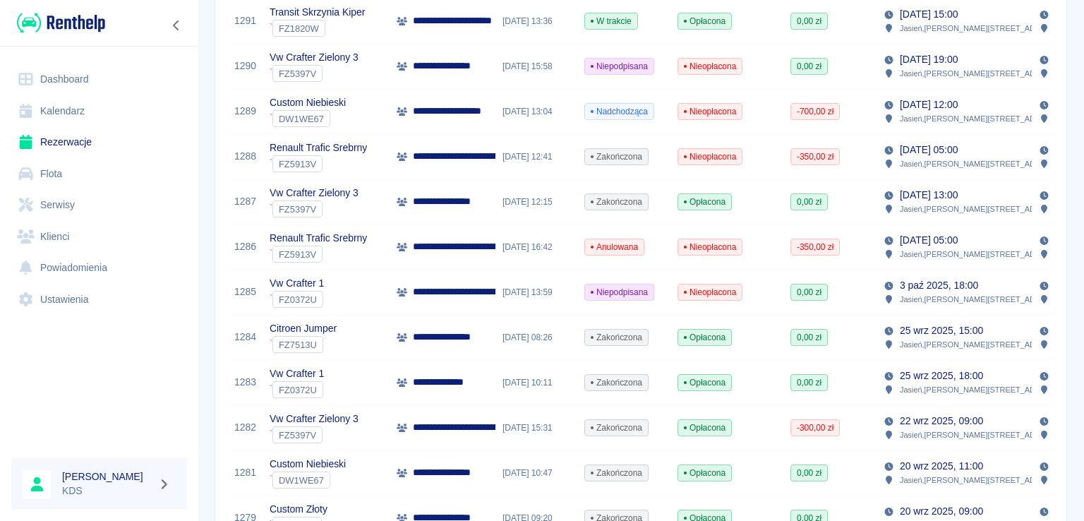
click at [703, 248] on span "Nieopłacona" at bounding box center [709, 247] width 63 height 13
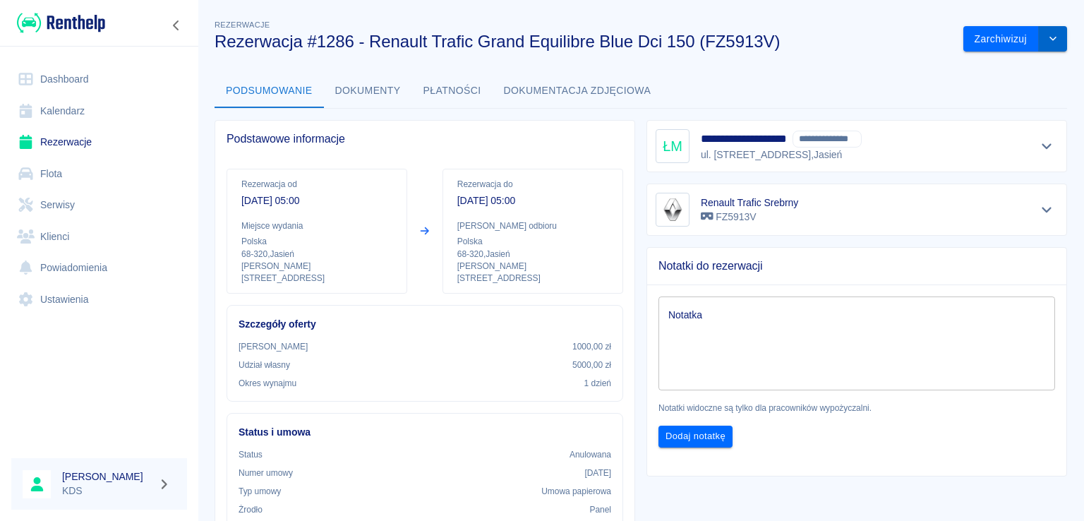
click at [1047, 42] on button "drop-down" at bounding box center [1053, 39] width 28 height 26
click at [988, 41] on button "Zarchiwizuj" at bounding box center [1000, 39] width 75 height 26
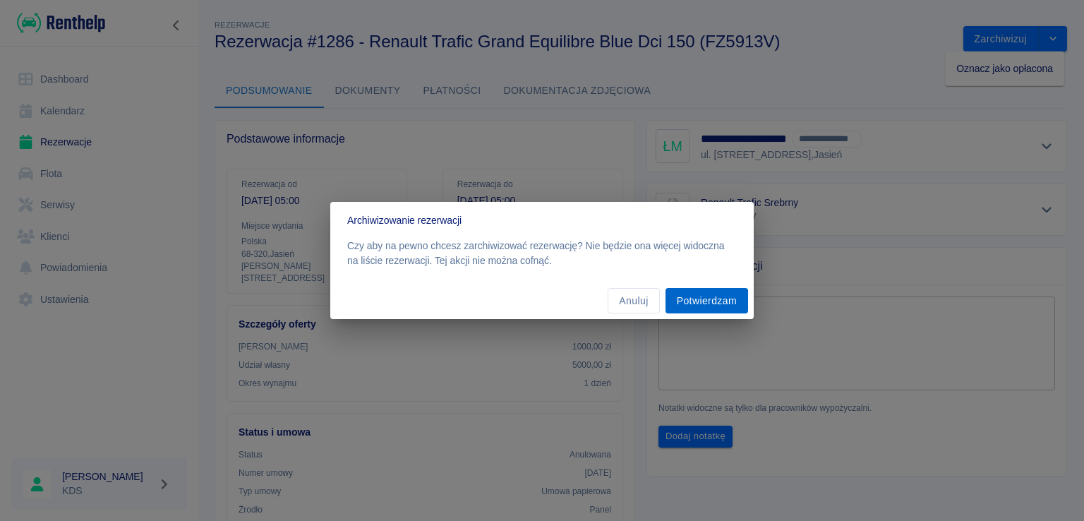
click at [711, 293] on button "Potwierdzam" at bounding box center [706, 301] width 83 height 26
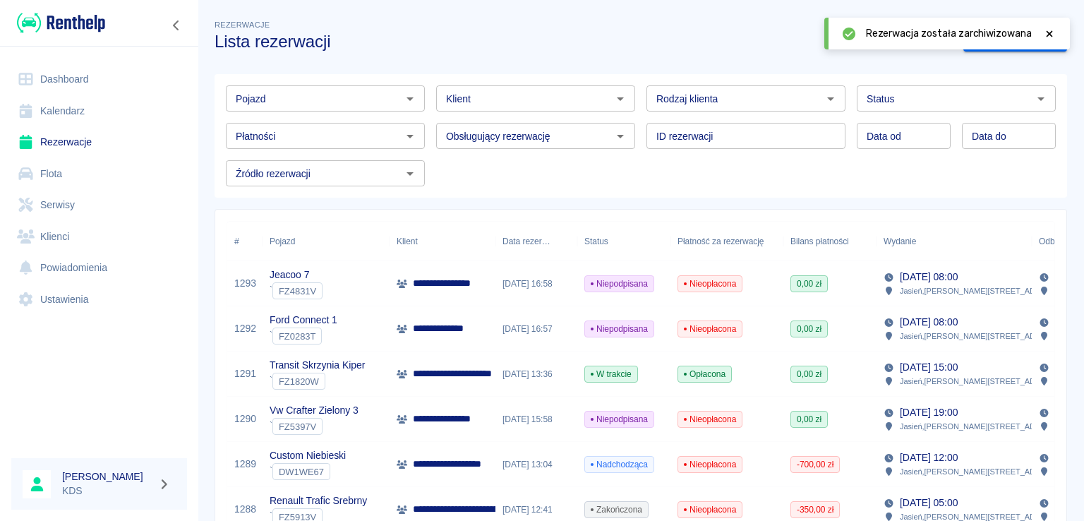
click at [1047, 30] on icon at bounding box center [1049, 33] width 6 height 6
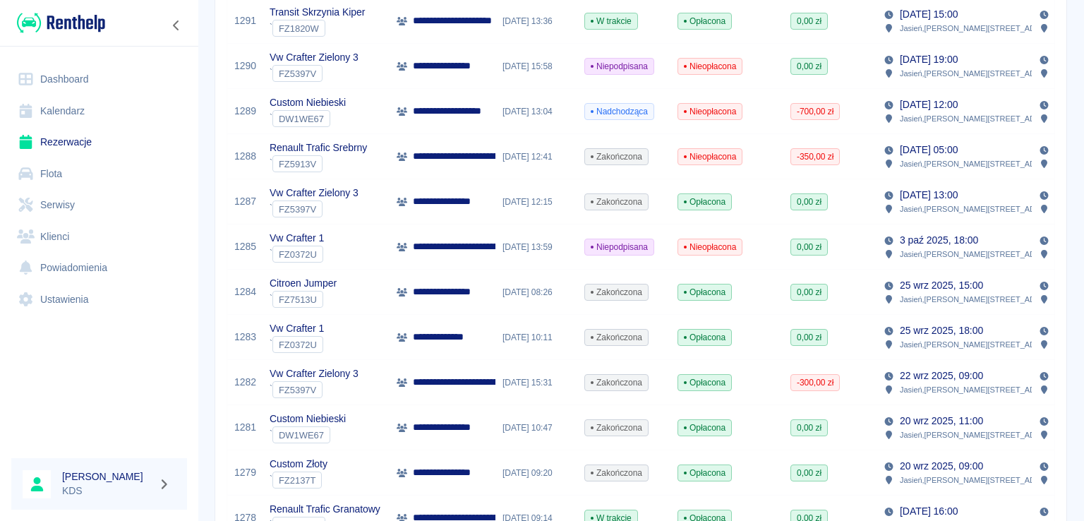
scroll to position [282, 0]
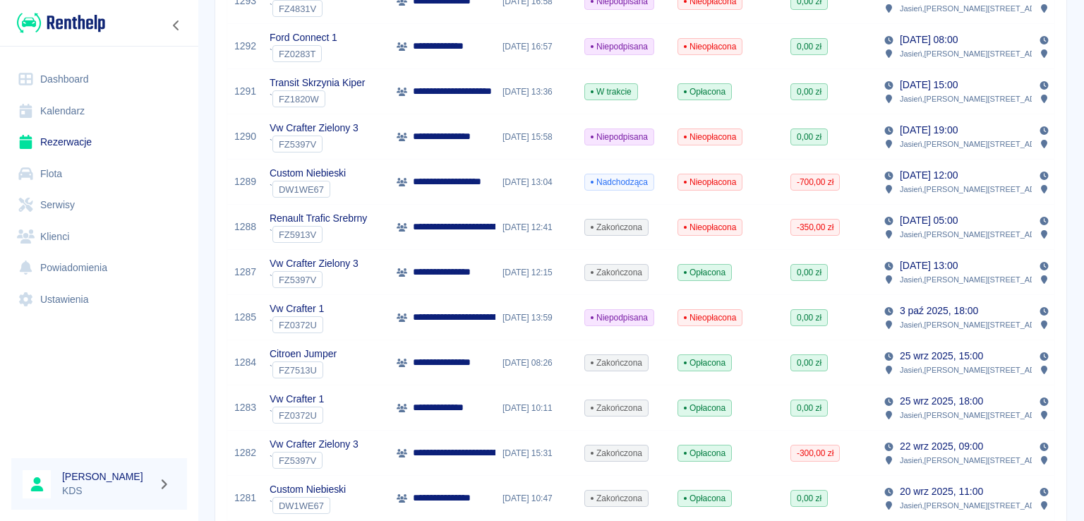
click at [703, 227] on span "Nieopłacona" at bounding box center [709, 227] width 63 height 13
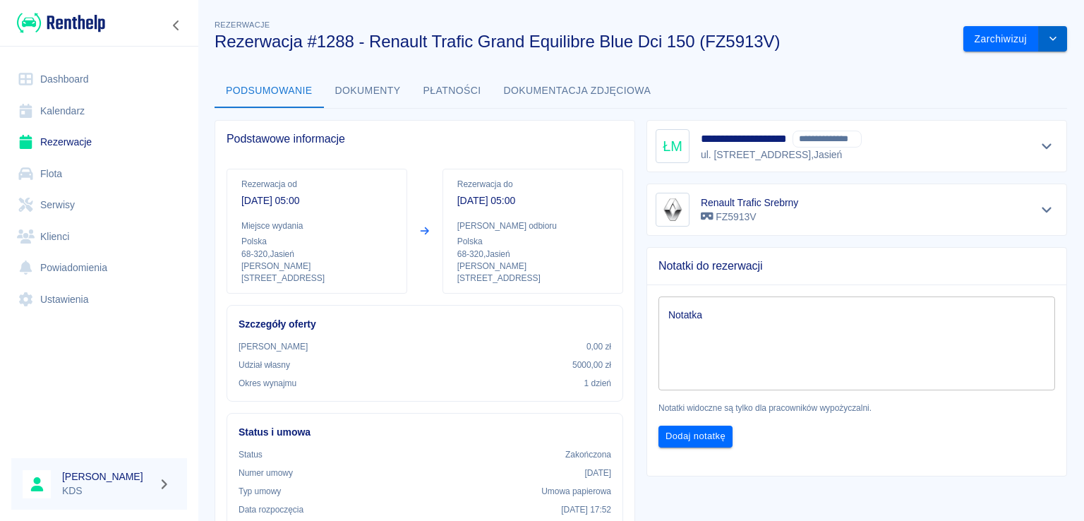
click at [1047, 41] on icon "drop-down" at bounding box center [1052, 38] width 11 height 9
click at [988, 73] on li "Oznacz jako opłacona" at bounding box center [1004, 68] width 119 height 23
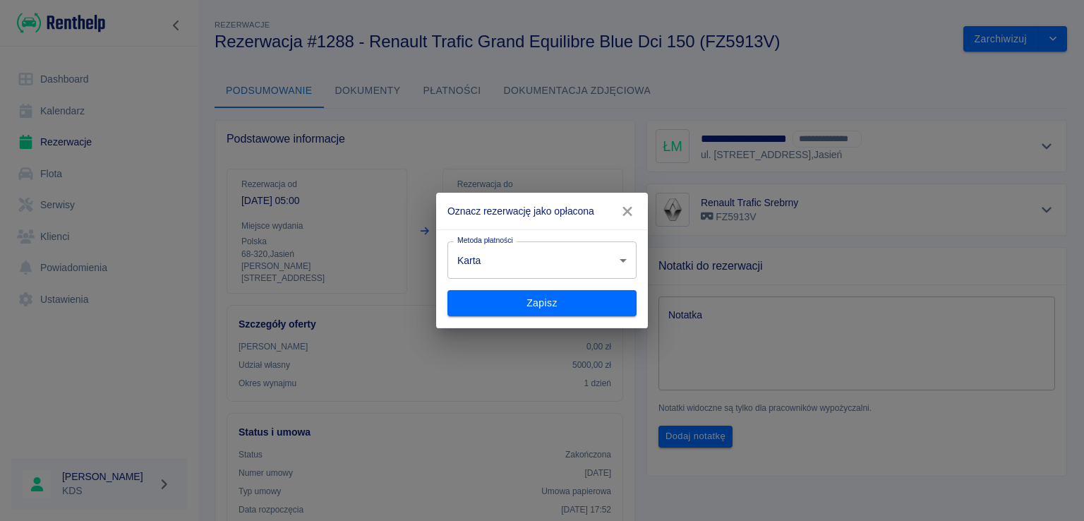
click at [588, 260] on body "Używamy plików Cookies, by zapewnić Ci najlepsze możliwe doświadczenie. Aby dow…" at bounding box center [542, 260] width 1084 height 521
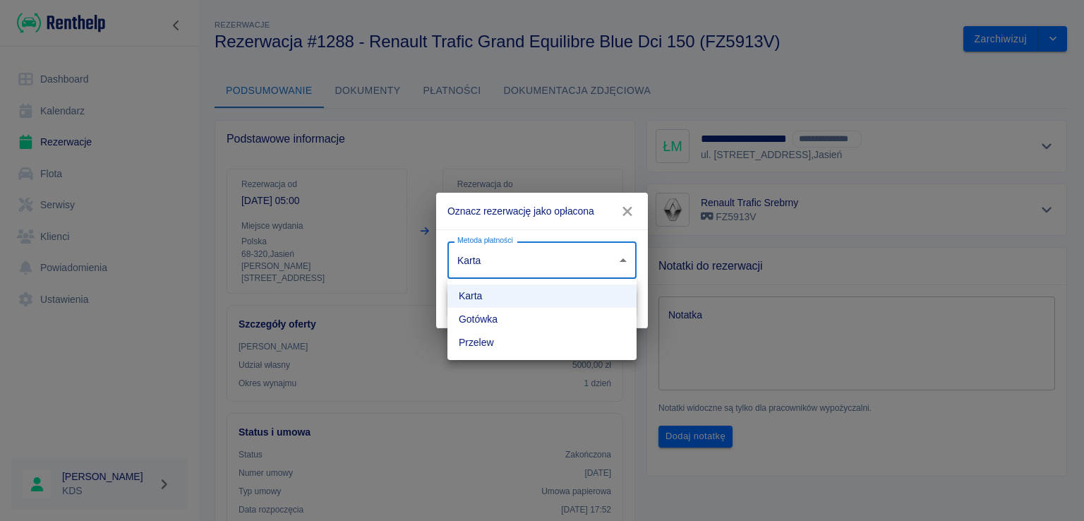
click at [489, 339] on li "Przelew" at bounding box center [541, 342] width 189 height 23
type input "bank_transfer"
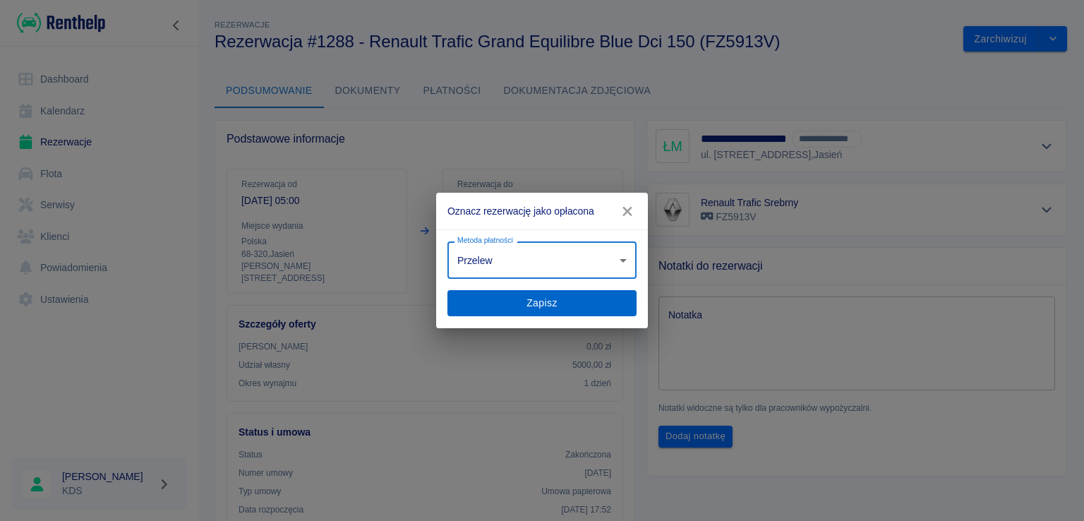
click at [527, 301] on button "Zapisz" at bounding box center [541, 303] width 189 height 26
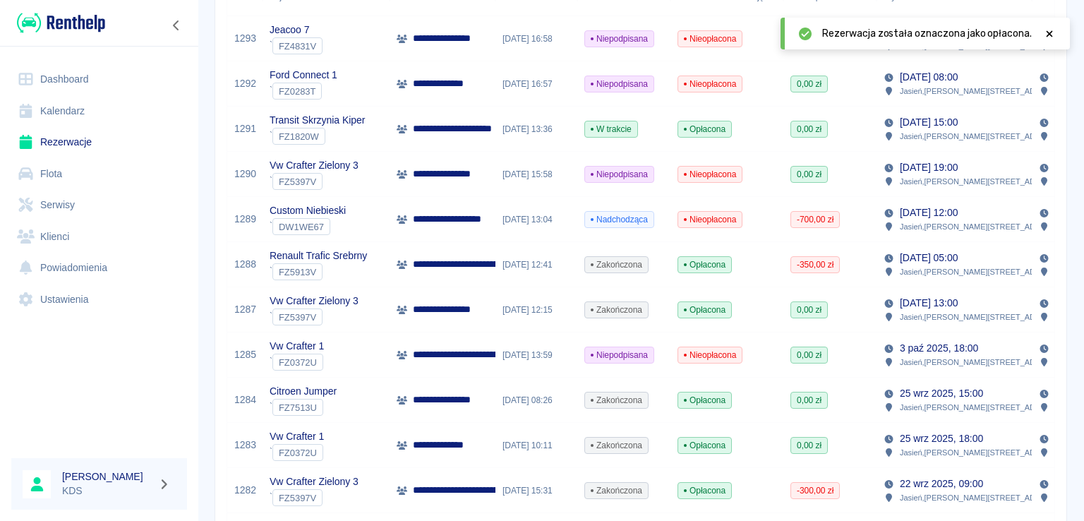
scroll to position [212, 0]
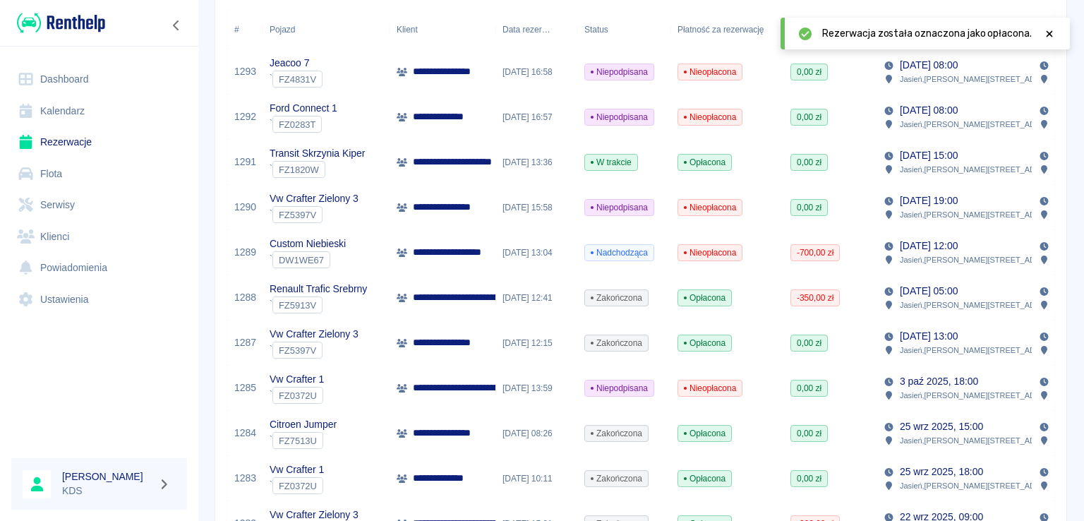
click at [823, 296] on span "-350,00 zł" at bounding box center [815, 297] width 48 height 13
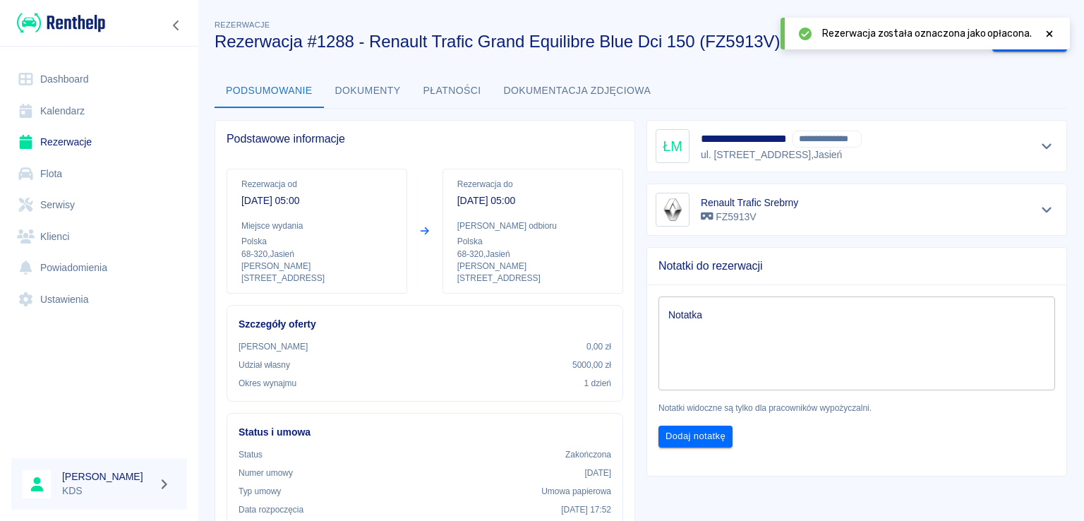
click at [466, 94] on button "Płatności" at bounding box center [452, 91] width 80 height 34
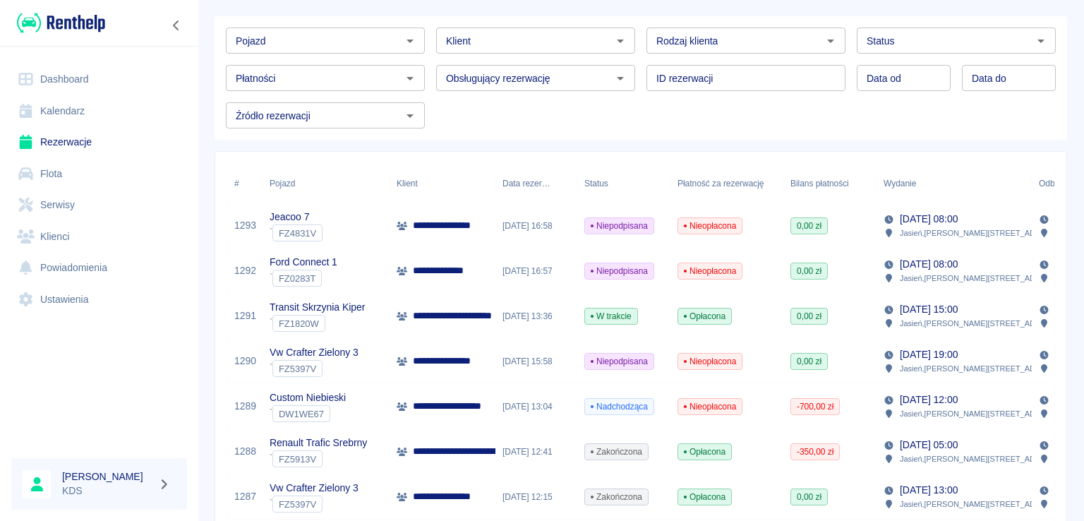
scroll to position [212, 0]
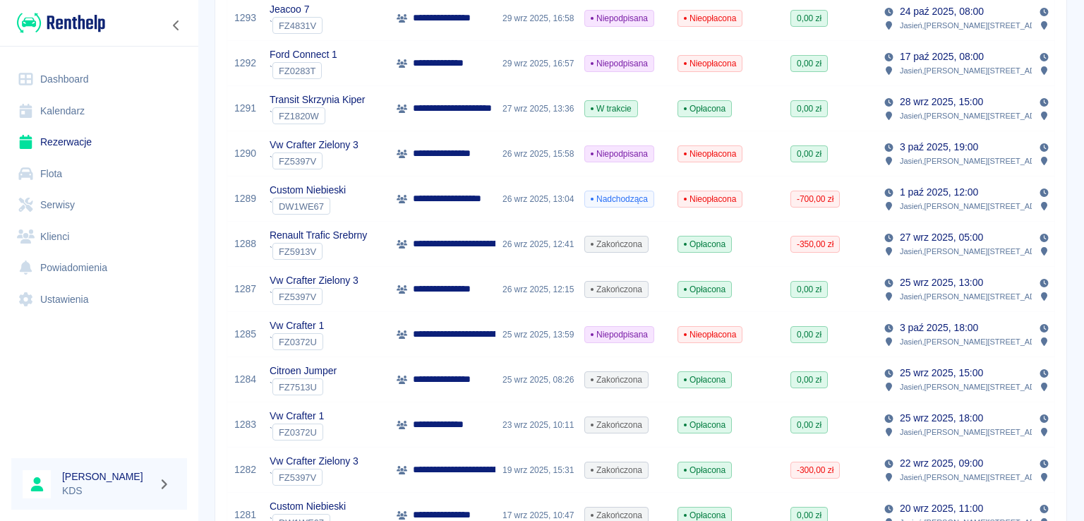
scroll to position [212, 0]
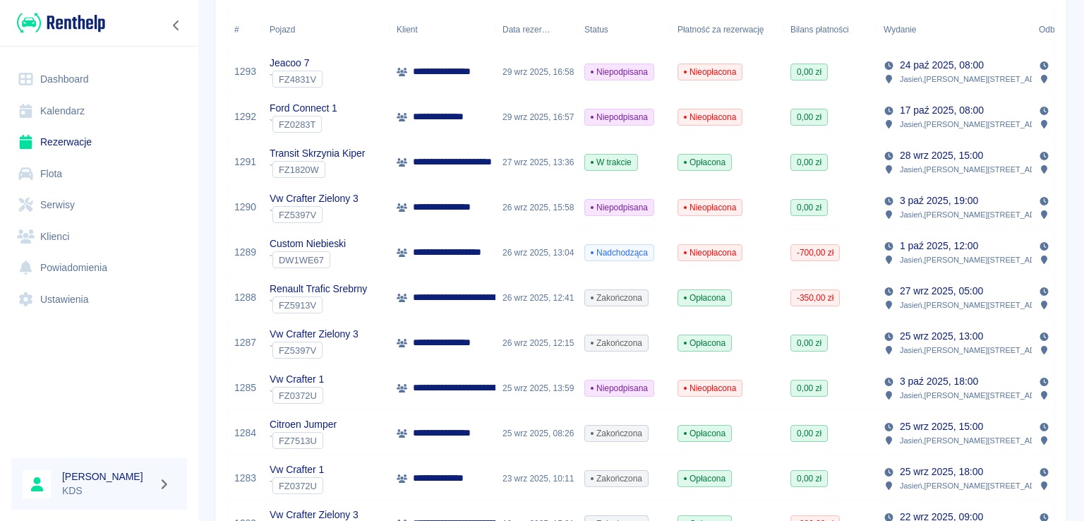
click at [811, 296] on span "-350,00 zł" at bounding box center [815, 297] width 48 height 13
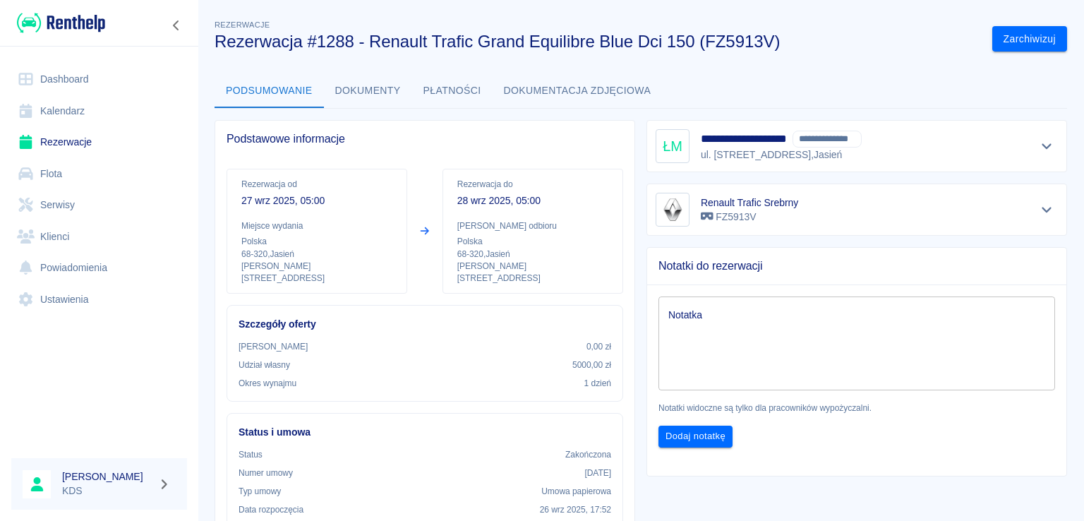
click at [437, 85] on button "Płatności" at bounding box center [452, 91] width 80 height 34
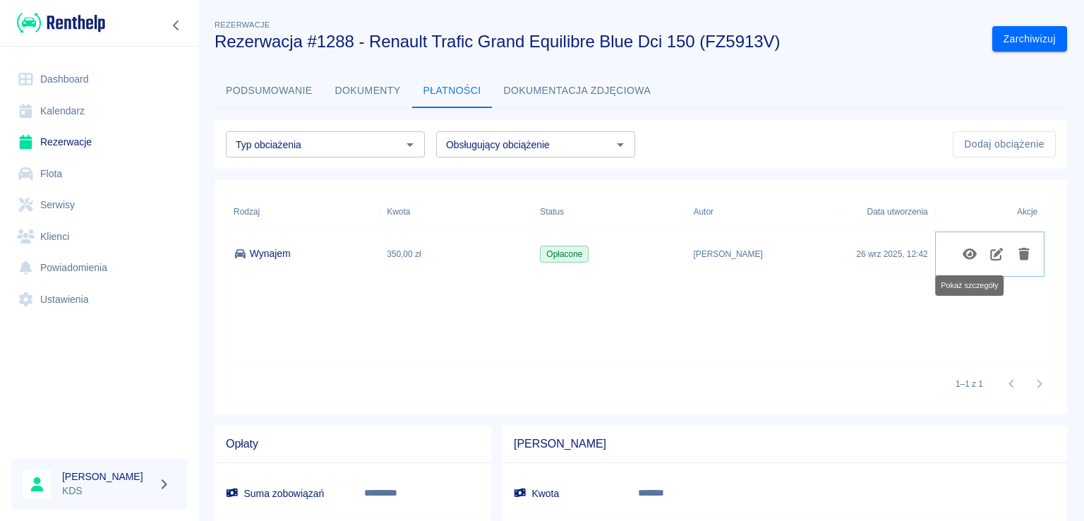
click at [971, 256] on icon "Pokaż szczegóły" at bounding box center [969, 253] width 14 height 11
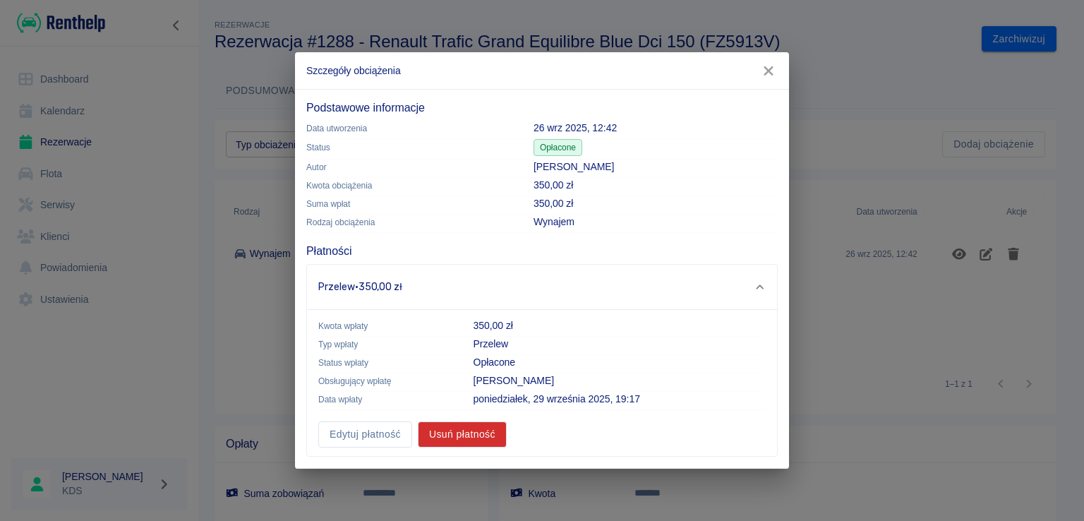
click at [768, 73] on icon "button" at bounding box center [767, 70] width 9 height 9
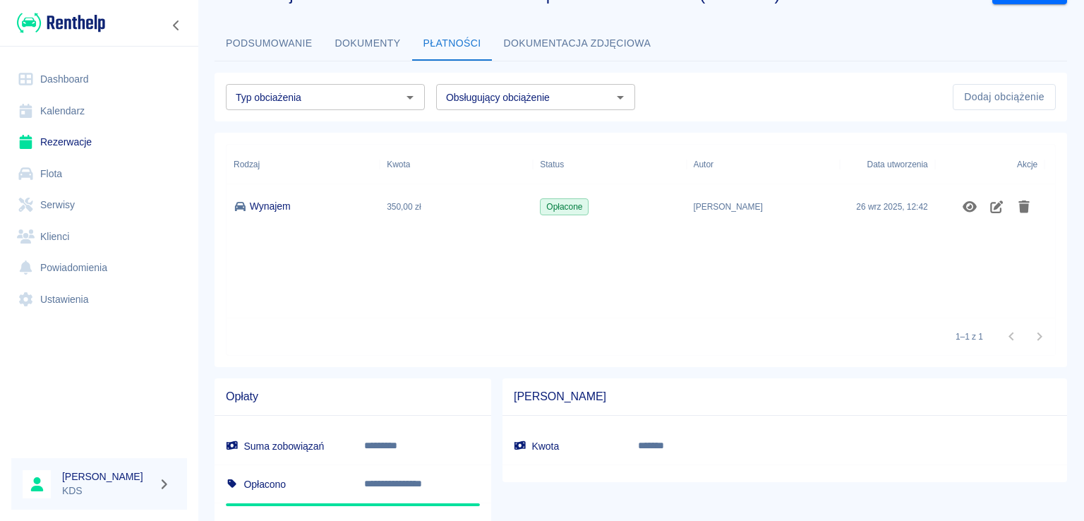
scroll to position [90, 0]
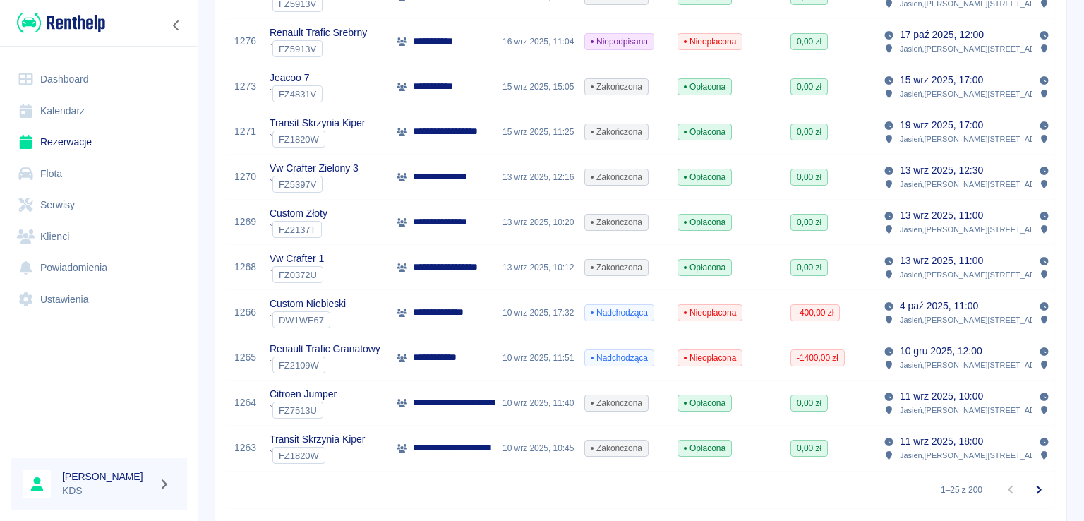
scroll to position [976, 0]
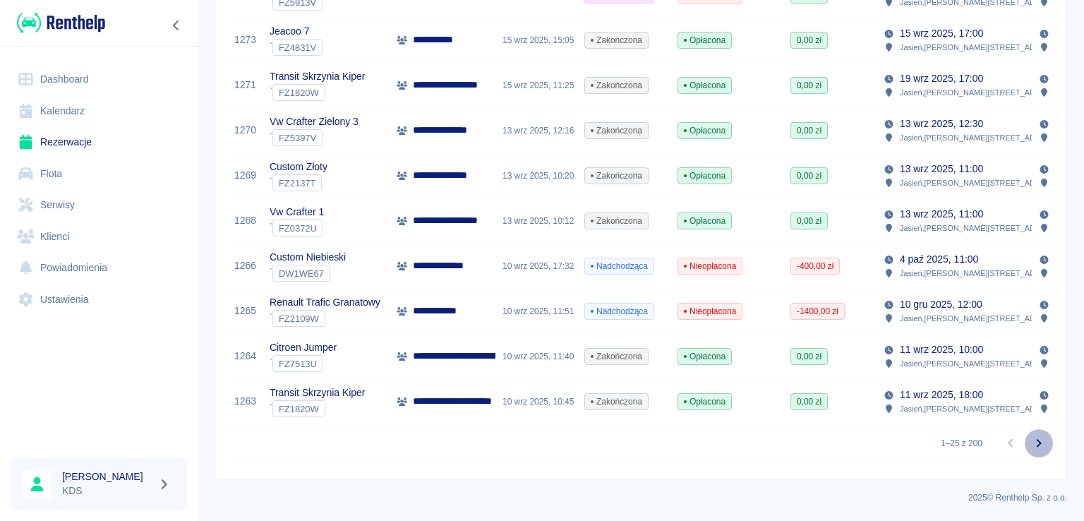
click at [1030, 437] on icon "Przejdź do następnej strony" at bounding box center [1038, 443] width 17 height 17
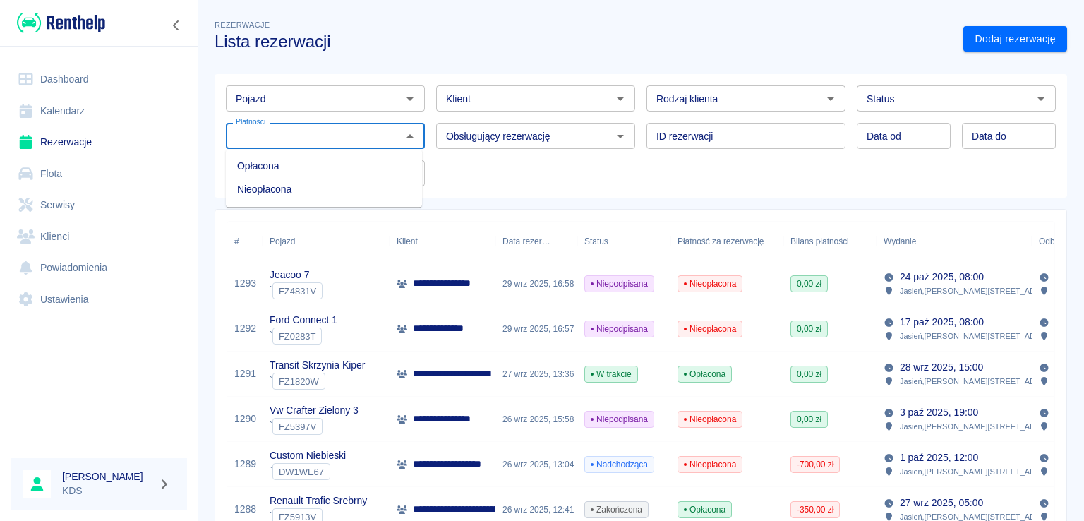
click at [328, 143] on input "Płatności" at bounding box center [313, 136] width 167 height 18
click at [291, 187] on li "Nieopłacona" at bounding box center [324, 189] width 196 height 23
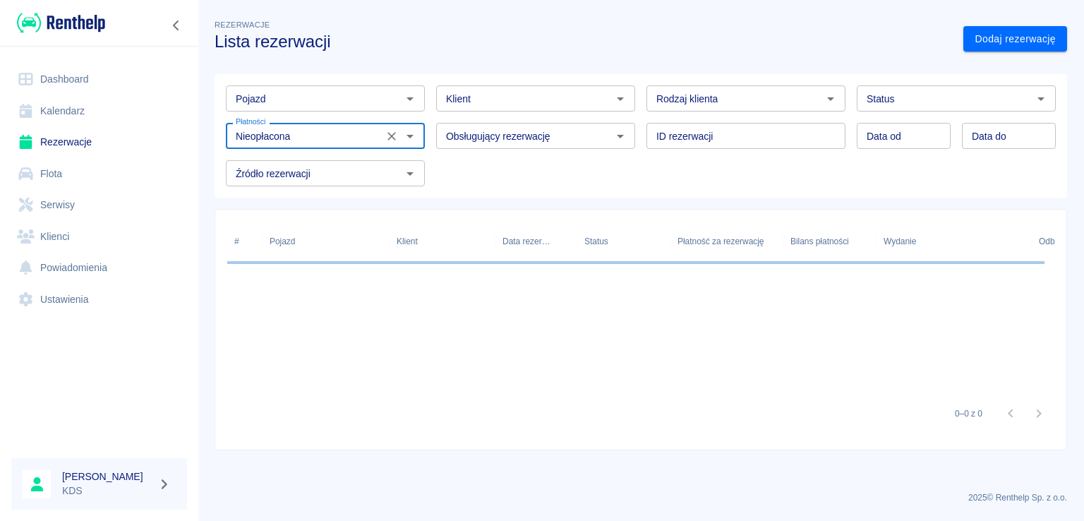
type input "Nieopłacona"
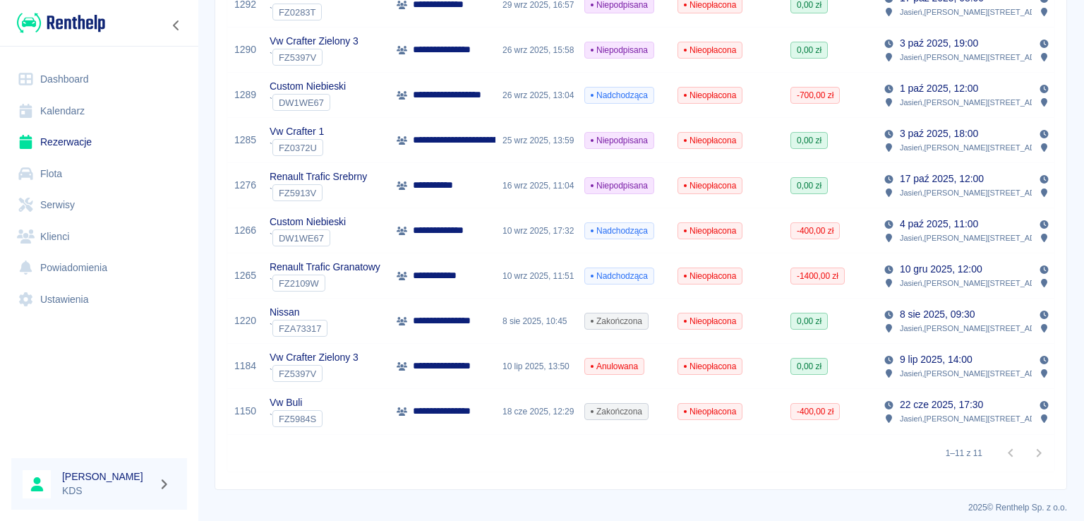
scroll to position [344, 0]
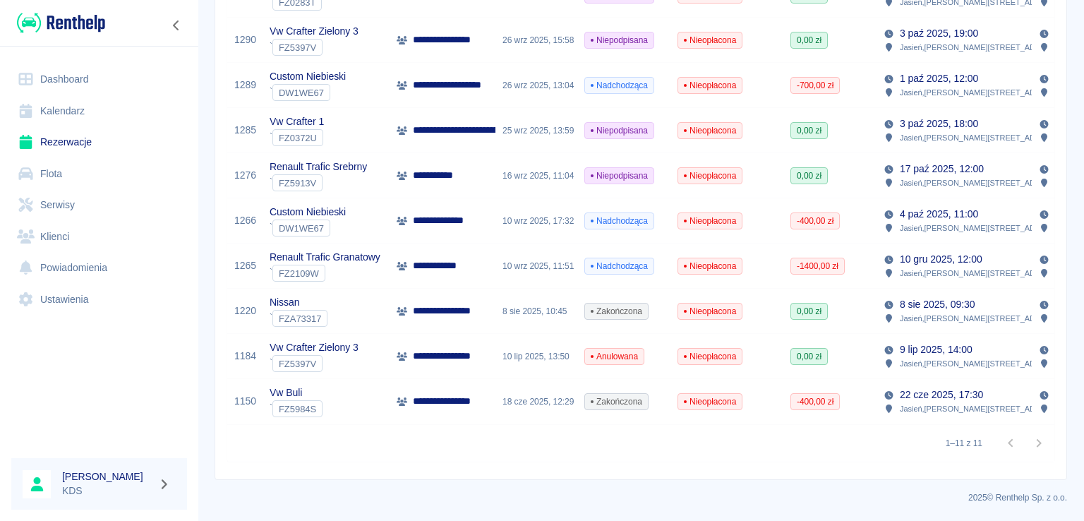
click at [727, 395] on span "Nieopłacona" at bounding box center [709, 401] width 63 height 13
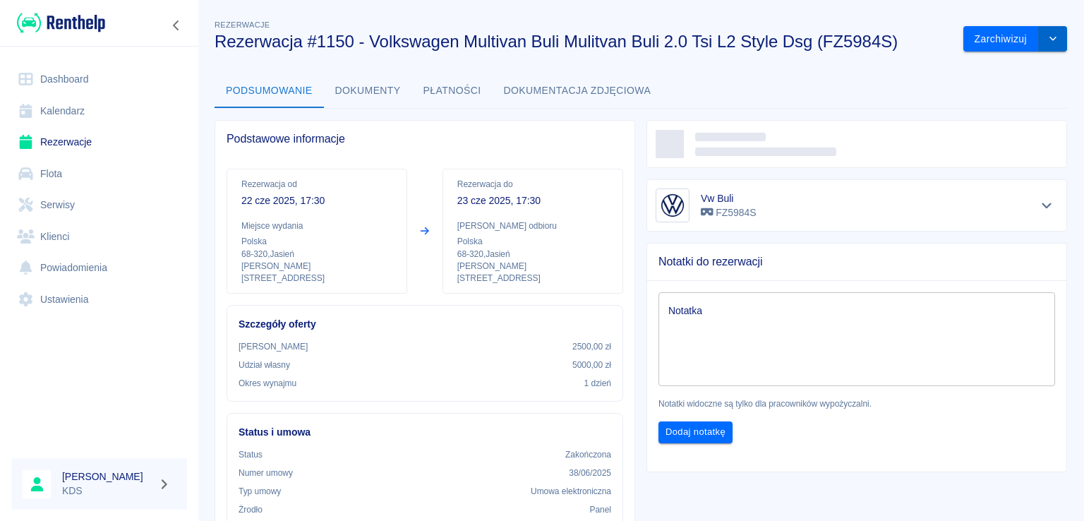
drag, startPoint x: 1046, startPoint y: 32, endPoint x: 1024, endPoint y: 49, distance: 28.2
click at [1046, 31] on button "drop-down" at bounding box center [1053, 39] width 28 height 26
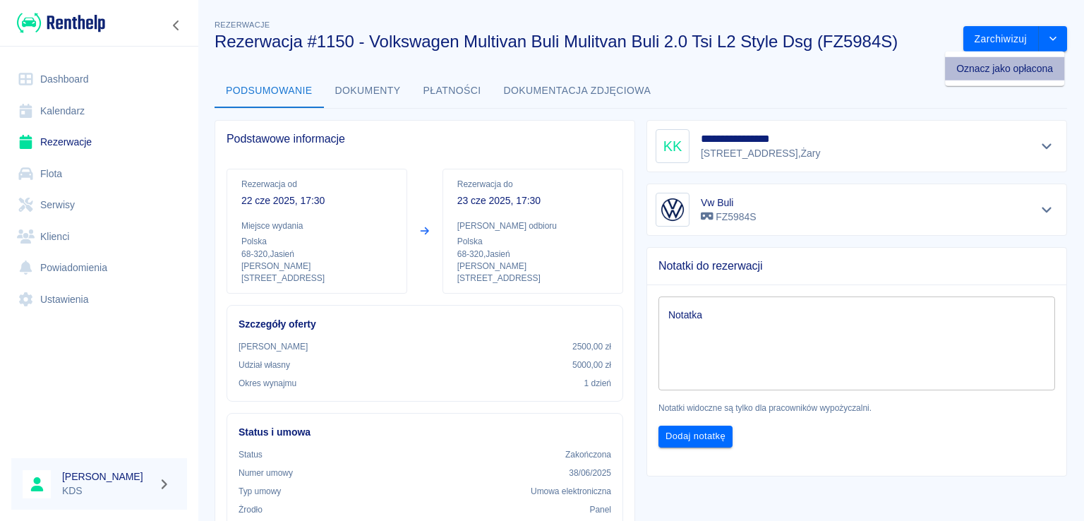
click at [1002, 70] on li "Oznacz jako opłacona" at bounding box center [1004, 68] width 119 height 23
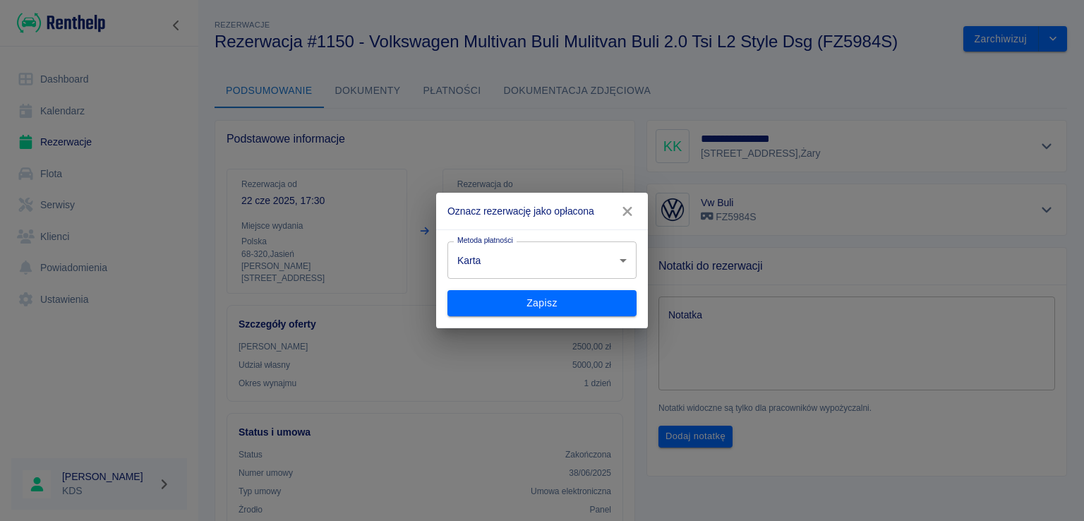
click at [588, 270] on body "Używamy plików Cookies, by zapewnić Ci najlepsze możliwe doświadczenie. Aby dow…" at bounding box center [542, 260] width 1084 height 521
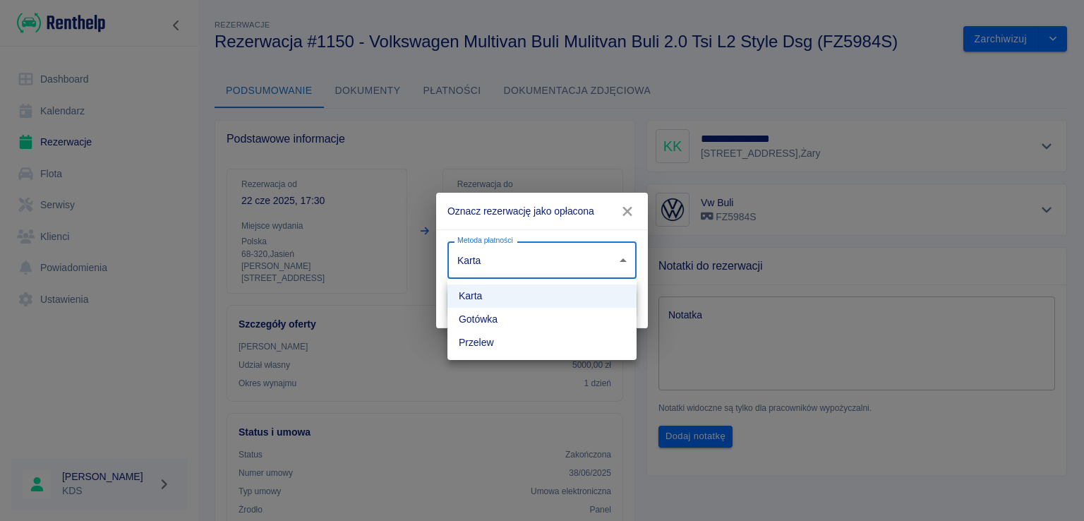
click at [505, 315] on li "Gotówka" at bounding box center [541, 319] width 189 height 23
type input "cash"
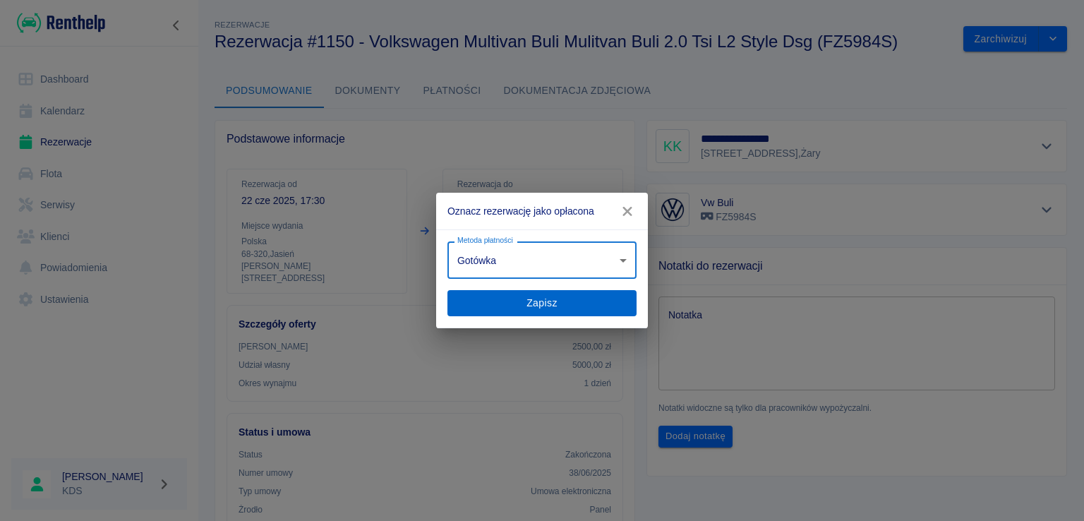
click at [525, 305] on button "Zapisz" at bounding box center [541, 303] width 189 height 26
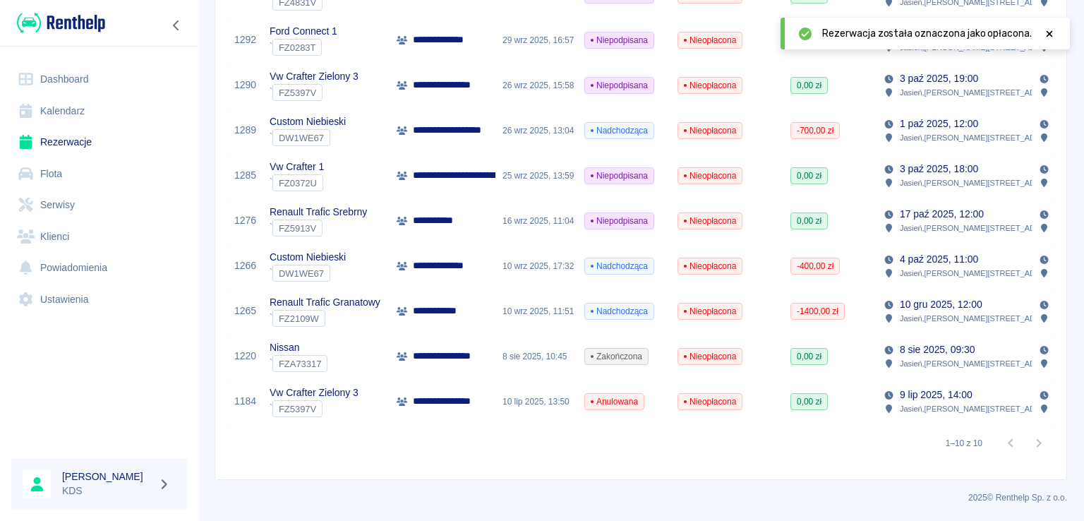
scroll to position [299, 0]
click at [698, 395] on span "Nieopłacona" at bounding box center [709, 401] width 63 height 13
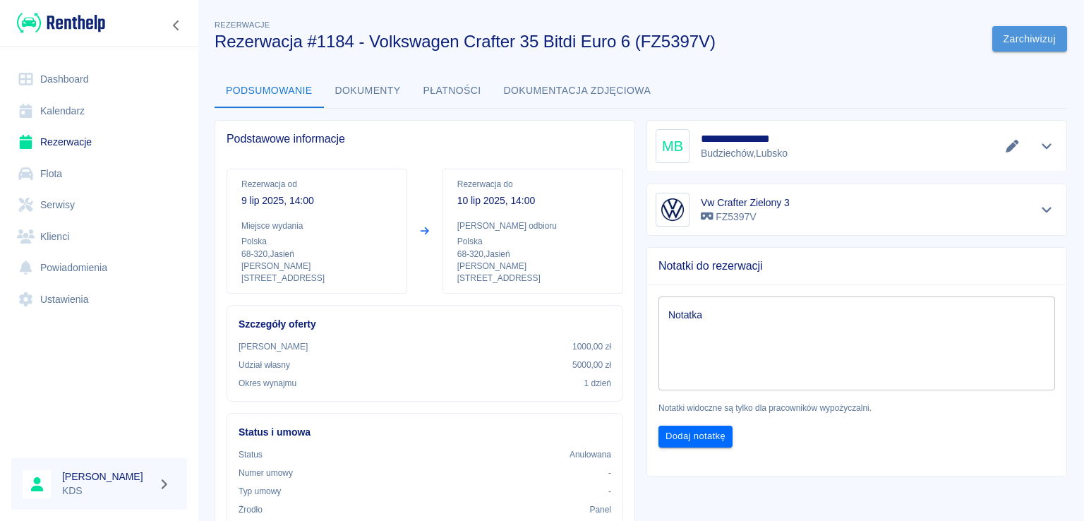
click at [1051, 32] on button "Zarchiwizuj" at bounding box center [1029, 39] width 75 height 26
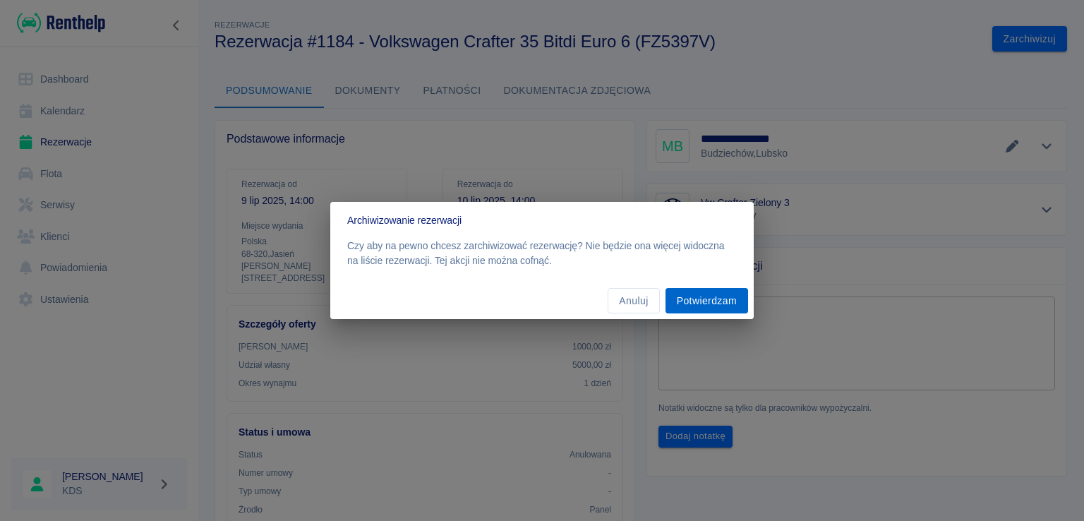
click at [696, 310] on button "Potwierdzam" at bounding box center [706, 301] width 83 height 26
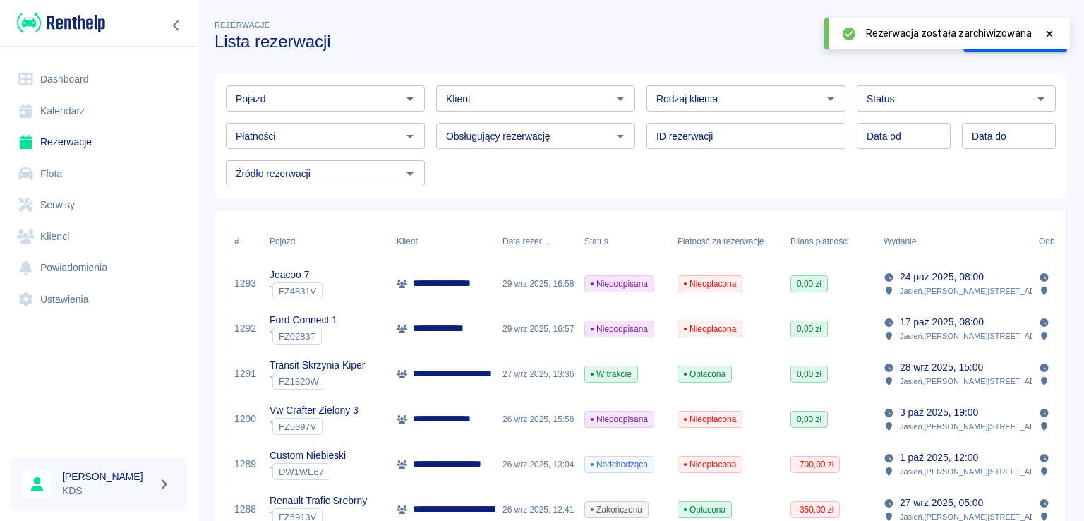
click at [289, 136] on input "Płatności" at bounding box center [313, 136] width 167 height 18
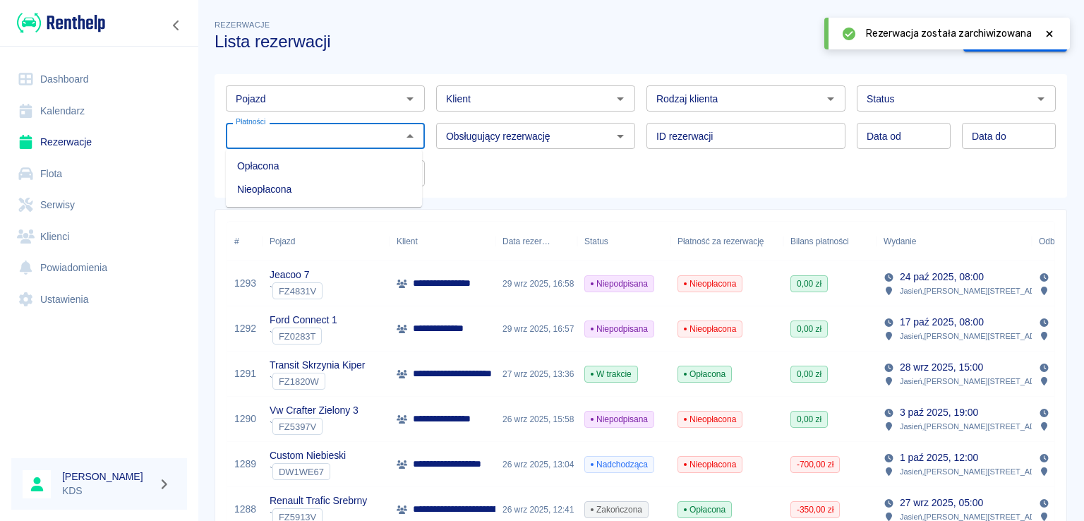
drag, startPoint x: 285, startPoint y: 188, endPoint x: 433, endPoint y: 255, distance: 162.6
click at [285, 188] on li "Nieopłacona" at bounding box center [324, 189] width 196 height 23
type input "Nieopłacona"
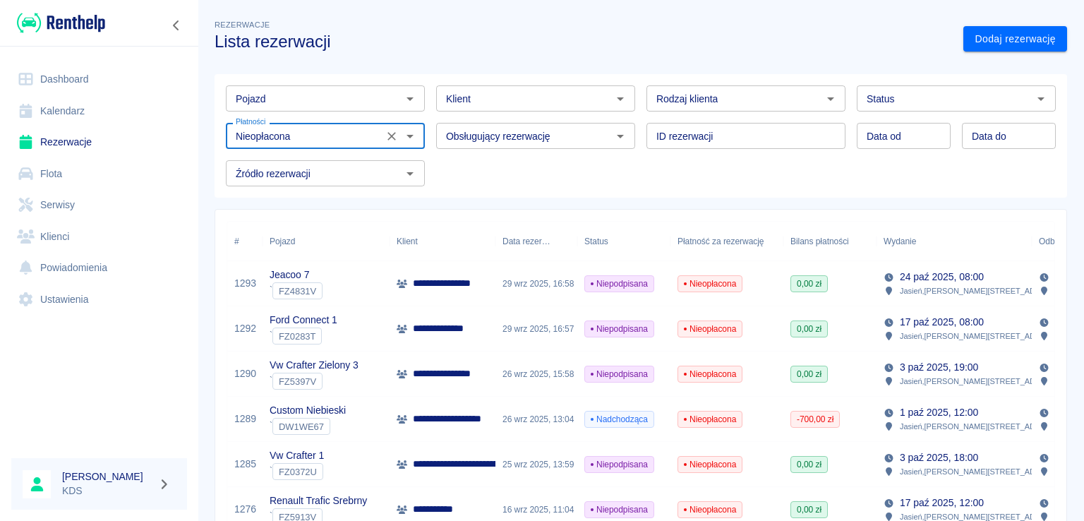
click at [85, 114] on link "Kalendarz" at bounding box center [99, 111] width 176 height 32
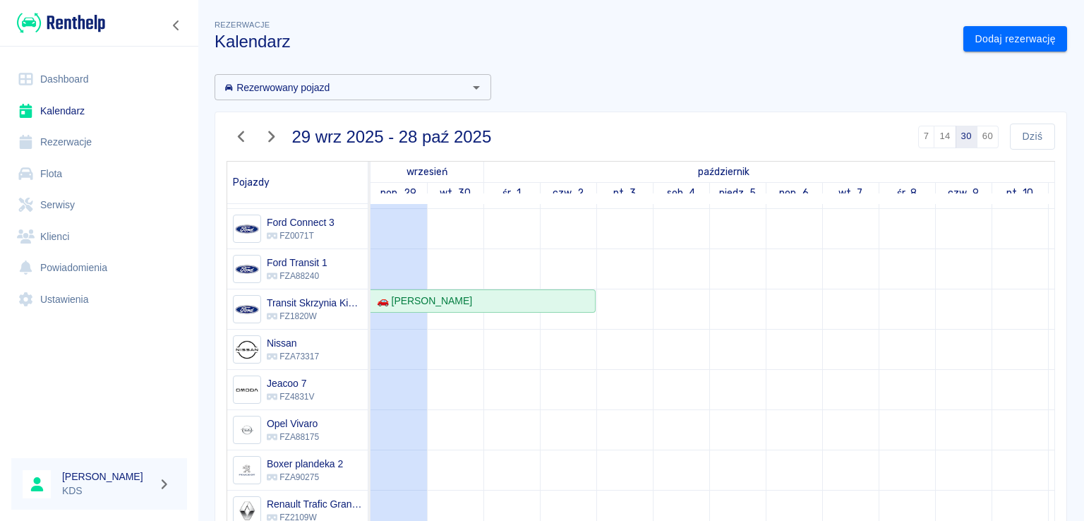
scroll to position [249, 0]
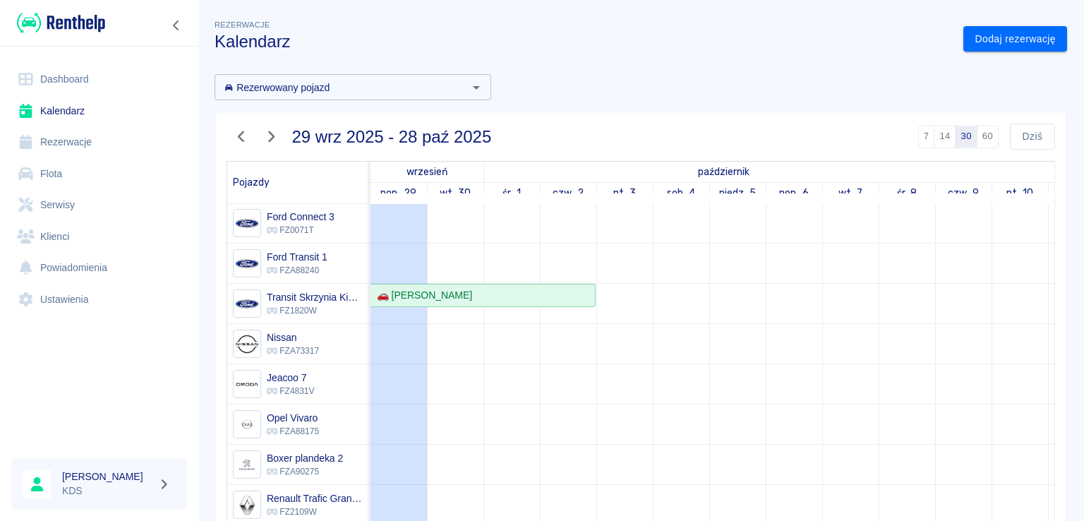
click at [84, 148] on link "Rezerwacje" at bounding box center [99, 142] width 176 height 32
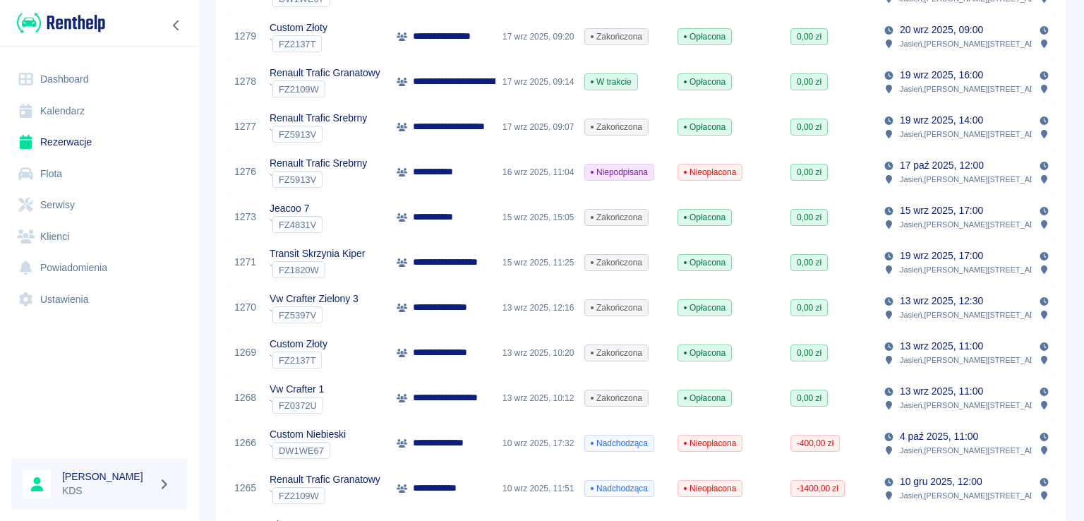
scroll to position [917, 0]
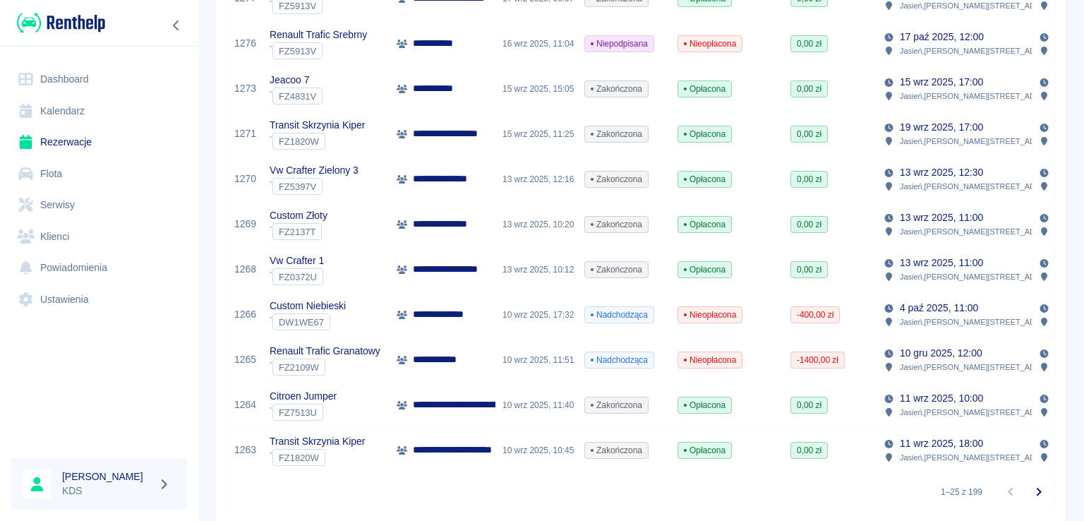
click at [25, 116] on icon at bounding box center [26, 111] width 13 height 14
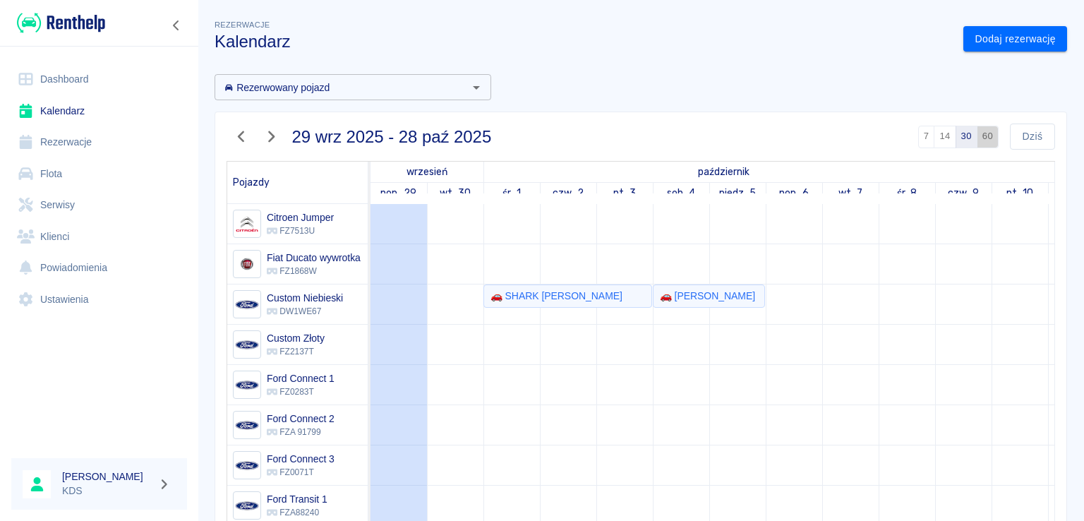
drag, startPoint x: 973, startPoint y: 141, endPoint x: 1051, endPoint y: 135, distance: 78.6
click at [976, 141] on button "60" at bounding box center [987, 137] width 22 height 23
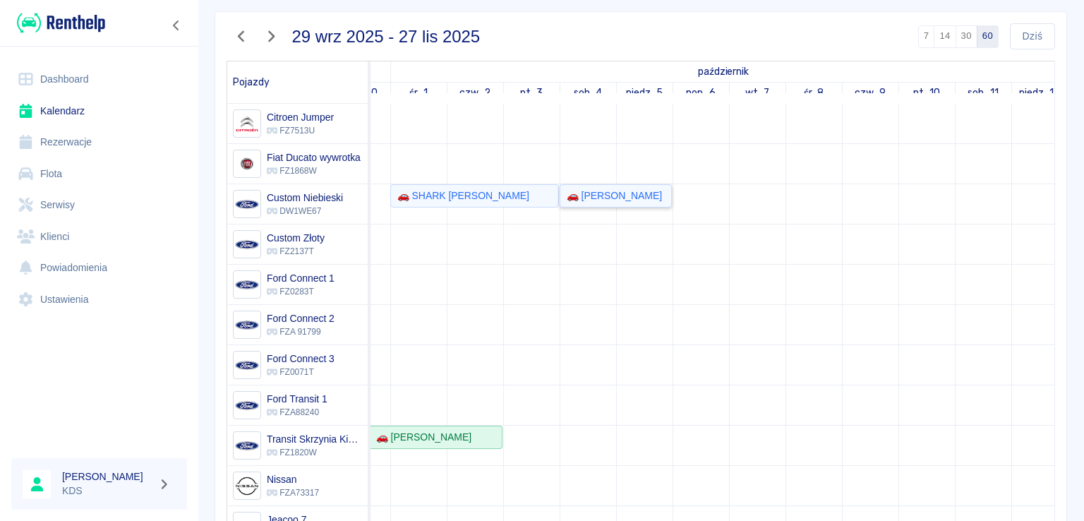
click at [573, 198] on div "🚗 [PERSON_NAME]" at bounding box center [611, 195] width 101 height 15
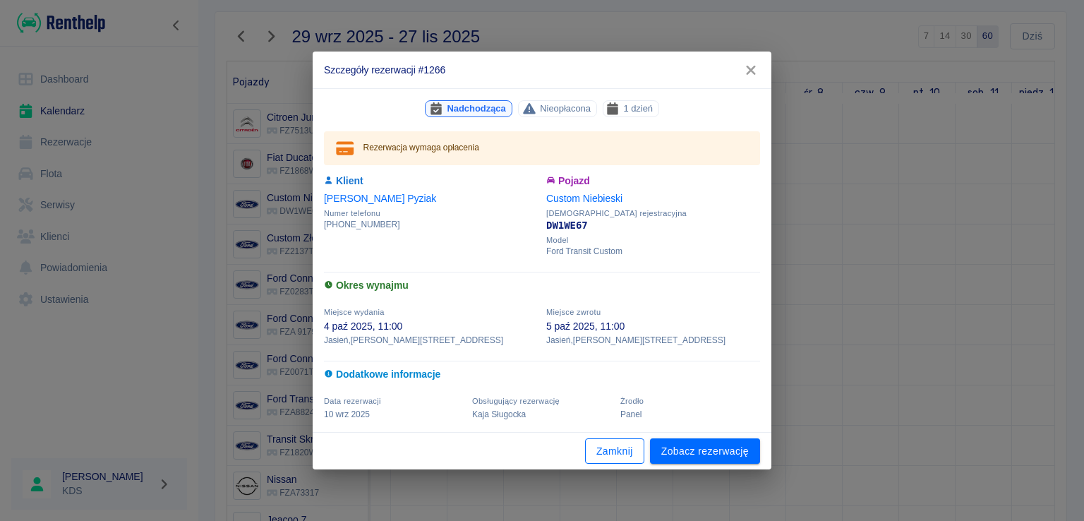
click at [610, 455] on button "Zamknij" at bounding box center [614, 451] width 59 height 26
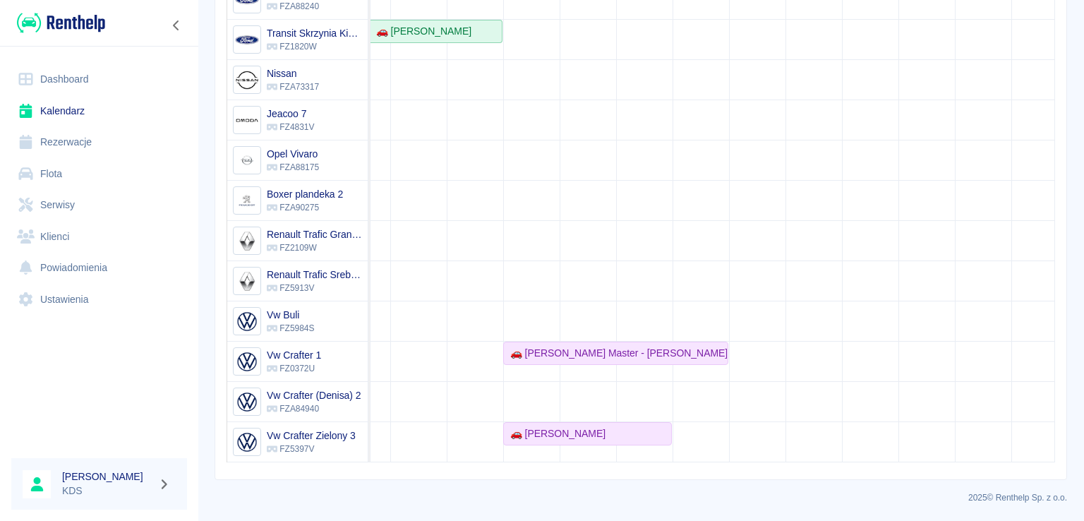
click at [111, 136] on link "Rezerwacje" at bounding box center [99, 142] width 176 height 32
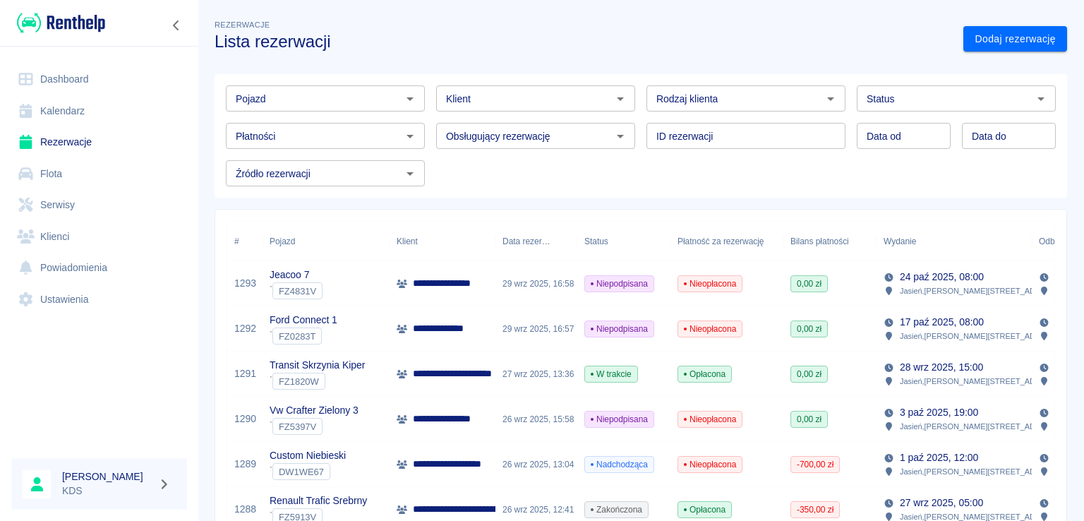
click at [73, 108] on link "Kalendarz" at bounding box center [99, 111] width 176 height 32
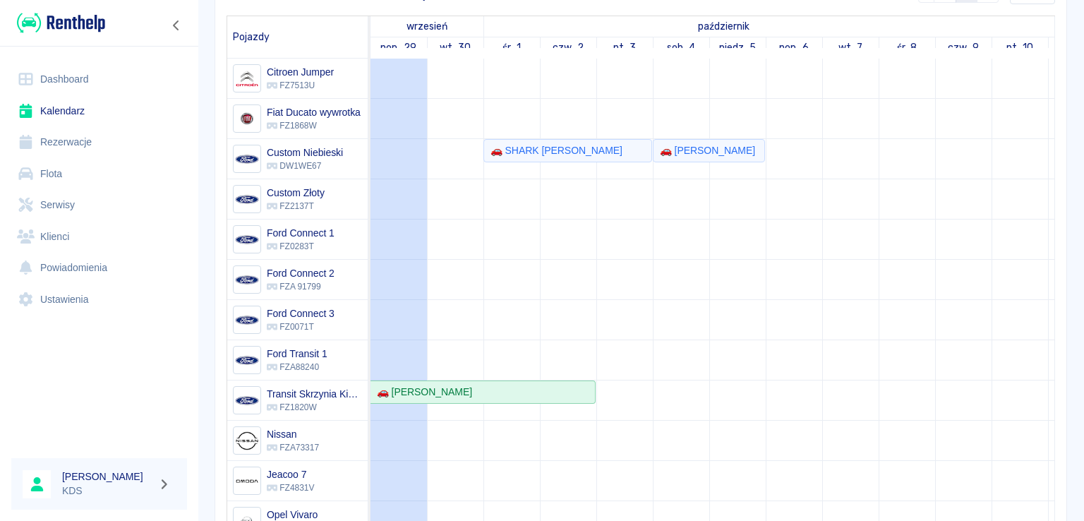
scroll to position [143, 0]
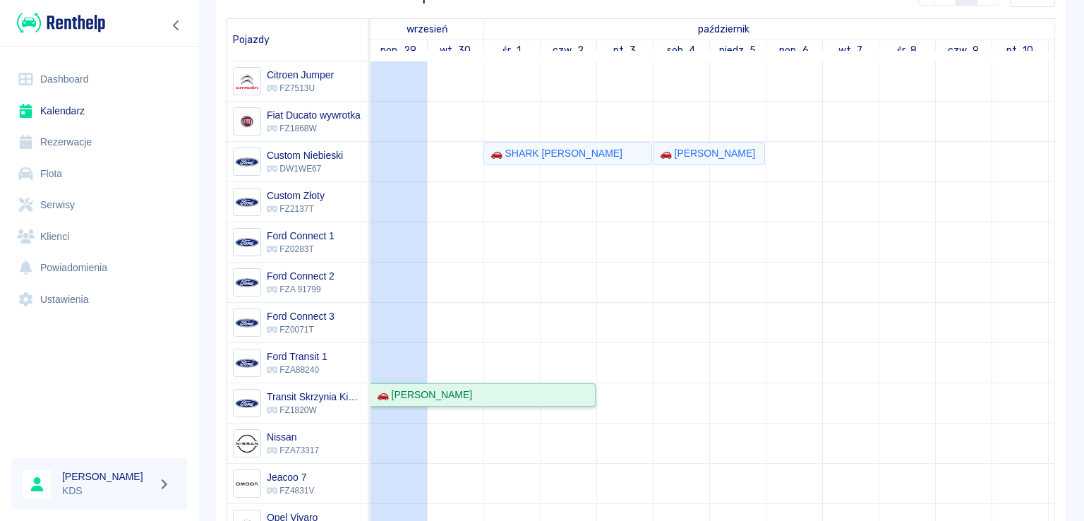
click at [455, 402] on link "🚗 [PERSON_NAME]" at bounding box center [482, 394] width 225 height 23
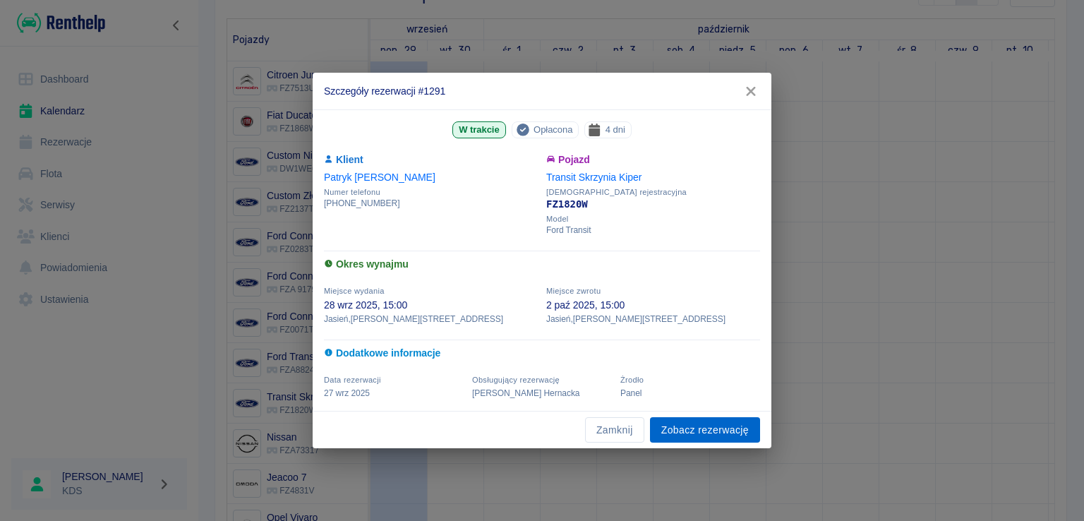
click at [672, 423] on link "Zobacz rezerwację" at bounding box center [705, 430] width 110 height 26
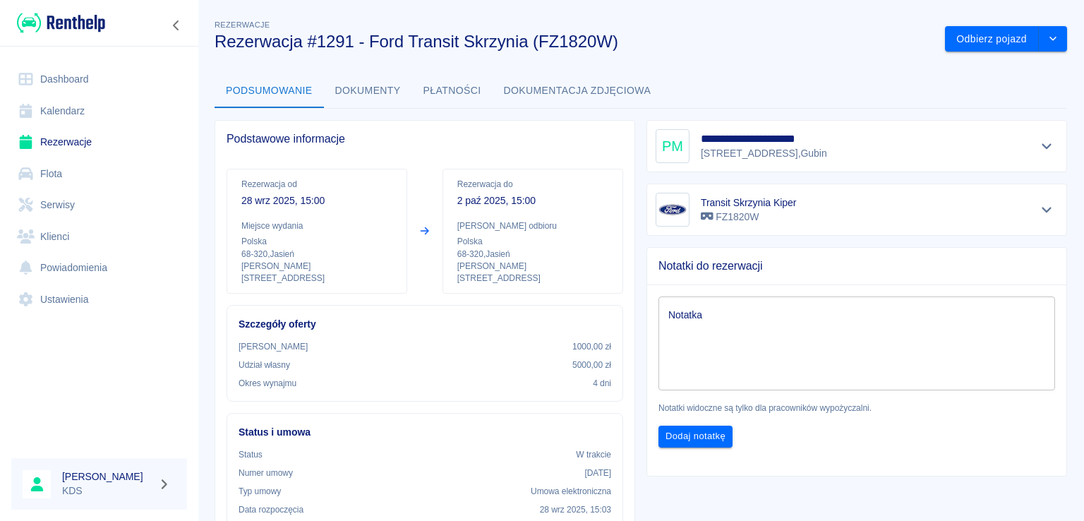
click at [70, 110] on link "Kalendarz" at bounding box center [99, 111] width 176 height 32
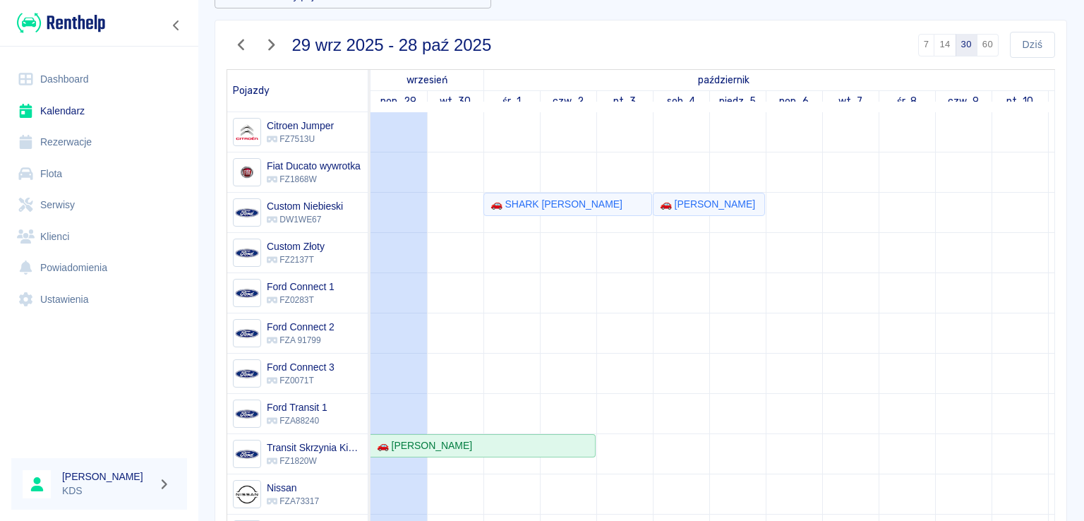
scroll to position [90, 0]
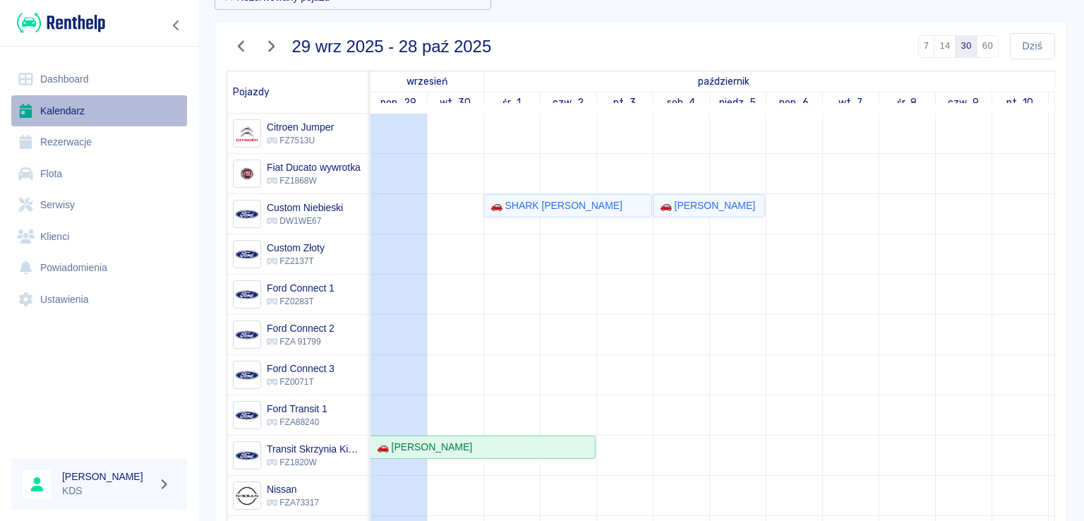
click at [122, 101] on link "Kalendarz" at bounding box center [99, 111] width 176 height 32
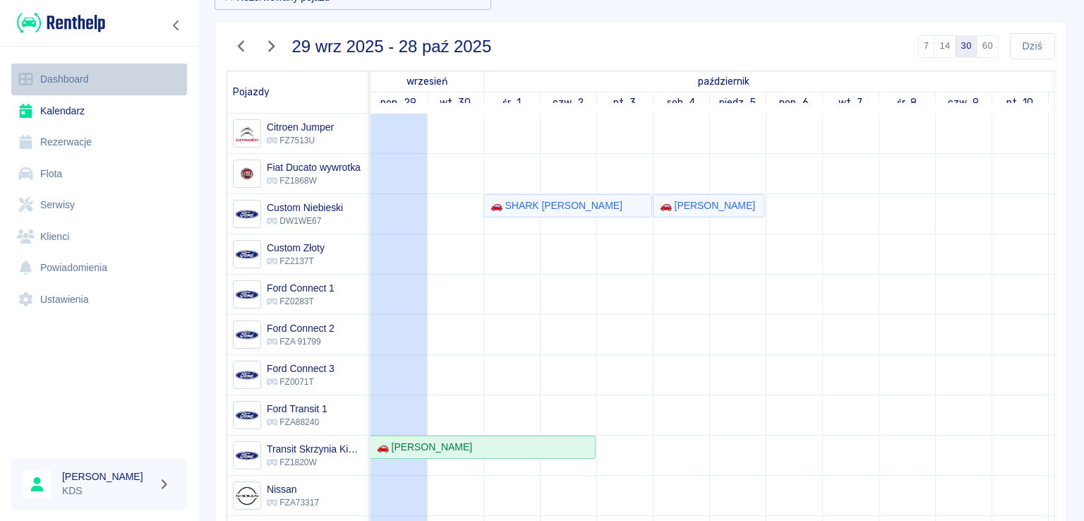
click at [93, 78] on link "Dashboard" at bounding box center [99, 79] width 176 height 32
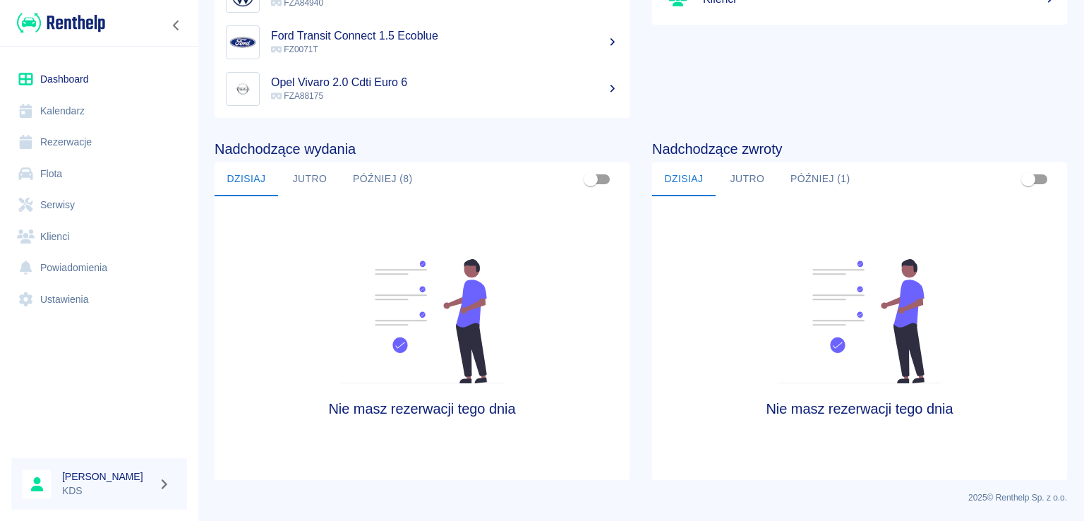
scroll to position [4, 0]
